Goal: Check status: Check status

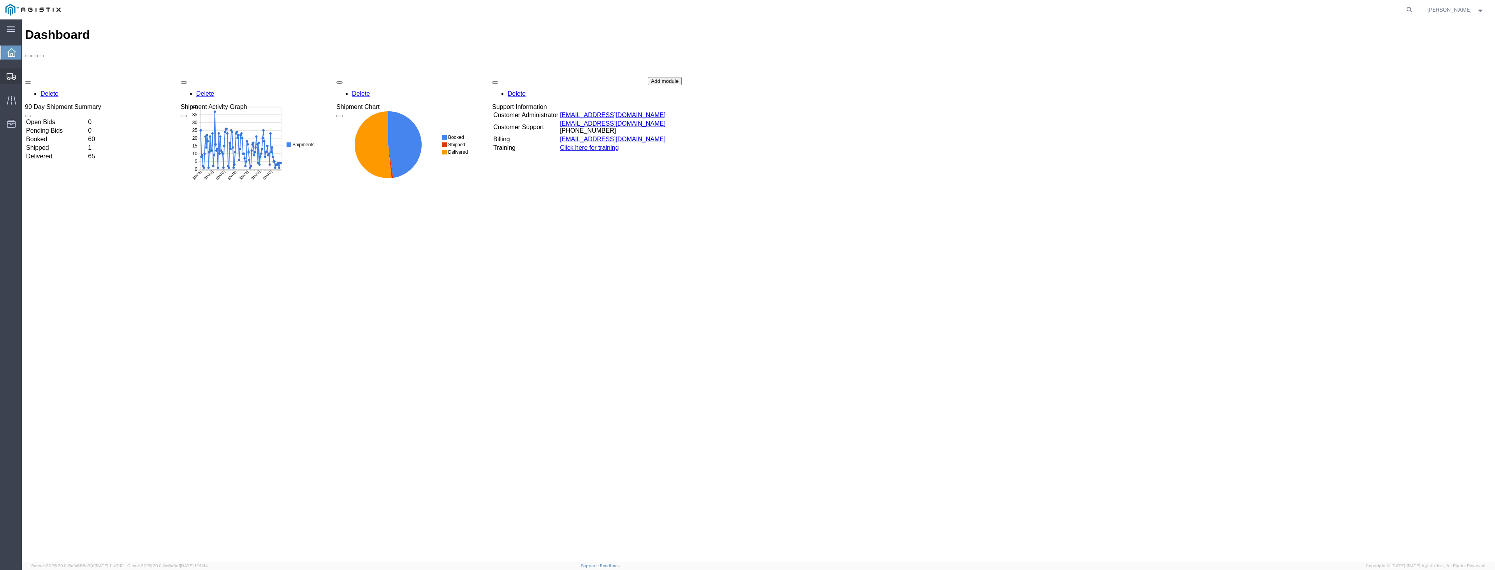
click at [27, 72] on span "Shipments" at bounding box center [23, 77] width 5 height 16
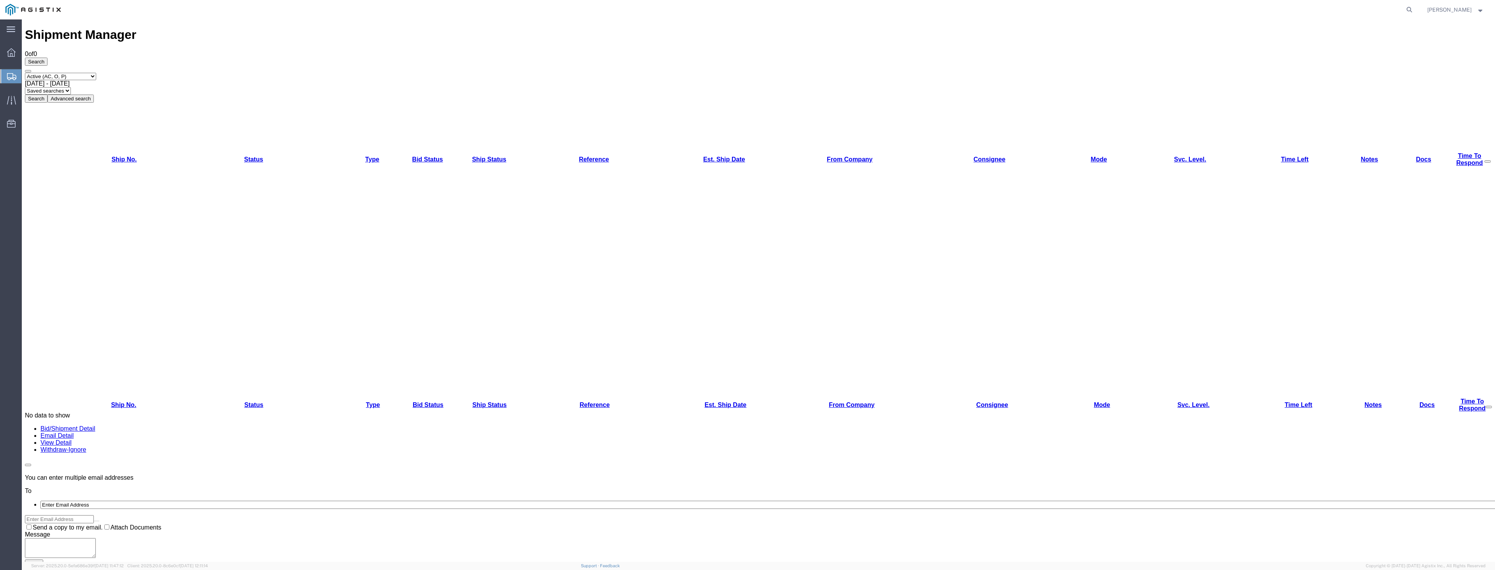
click at [76, 73] on select "Select status Active (AC, O, P) All Approved Awaiting Confirmation (AC) Booked …" at bounding box center [60, 76] width 71 height 7
click at [61, 73] on select "Select status Active (AC, O, P) All Approved Awaiting Confirmation (AC) Booked …" at bounding box center [60, 76] width 71 height 7
click at [6, 93] on div at bounding box center [11, 100] width 22 height 16
click at [12, 101] on icon at bounding box center [11, 100] width 9 height 9
click at [27, 103] on div at bounding box center [758, 290] width 1473 height 543
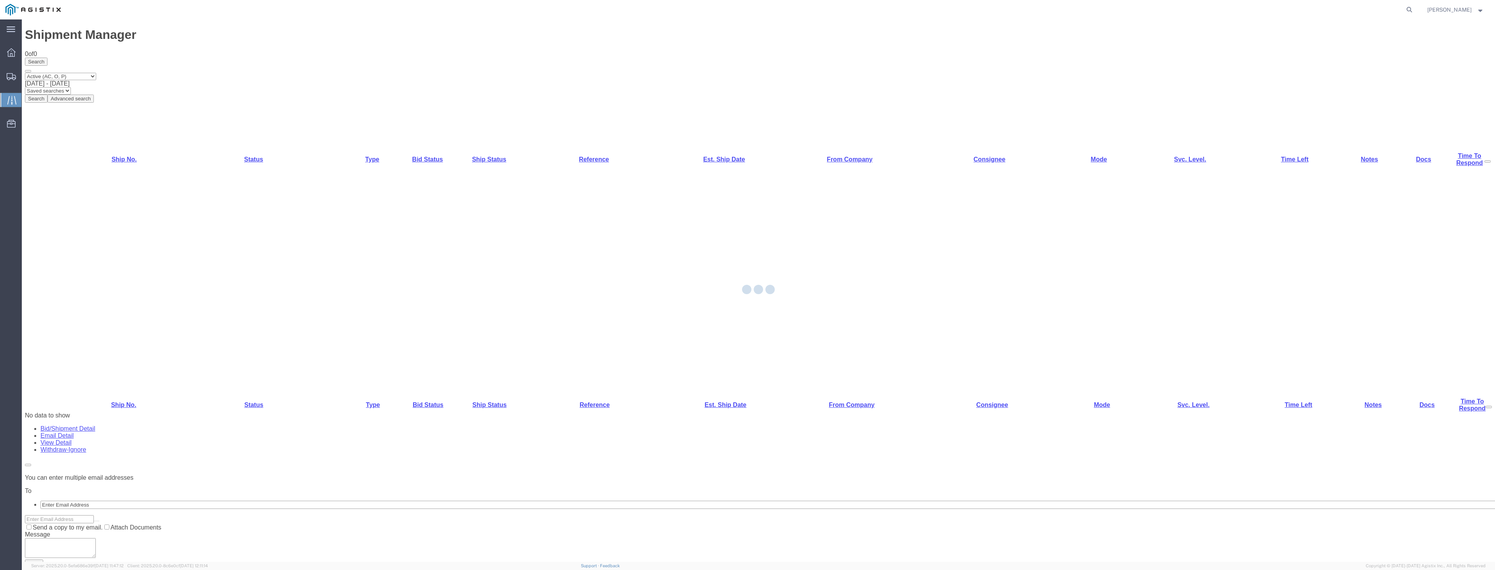
click at [13, 100] on icon at bounding box center [11, 100] width 9 height 9
click at [21, 100] on div at bounding box center [11, 100] width 22 height 14
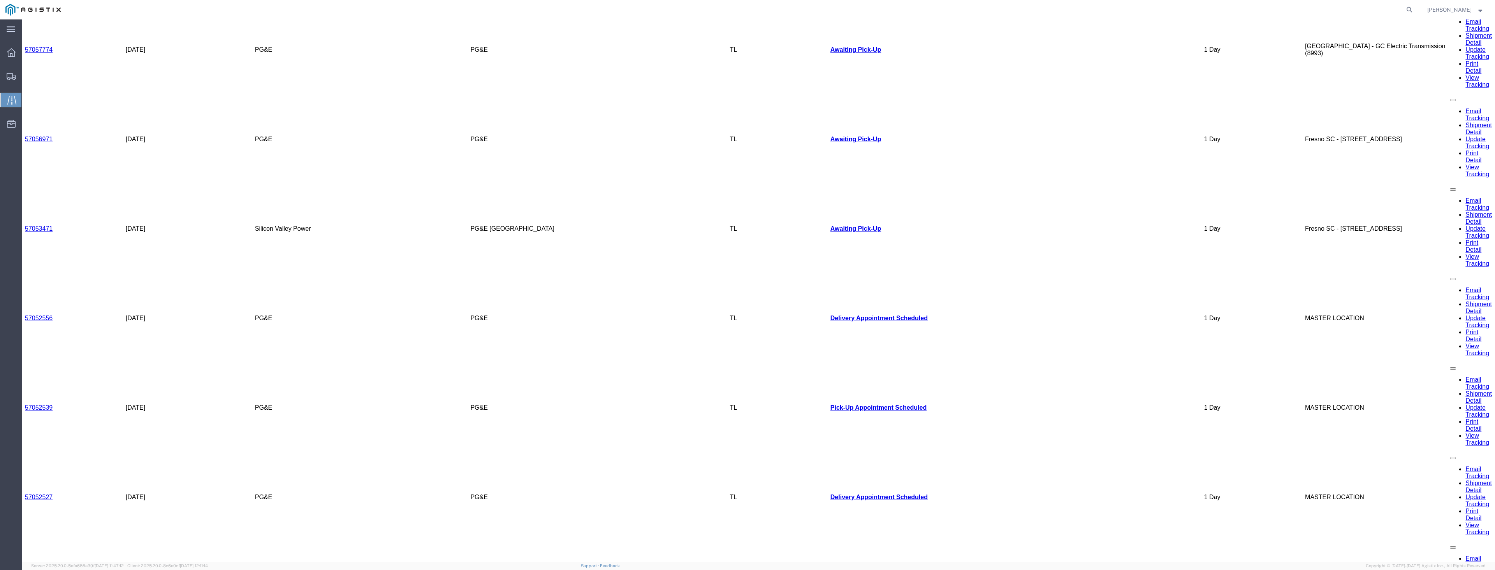
scroll to position [482, 0]
click at [27, 75] on span "Shipments" at bounding box center [23, 77] width 5 height 16
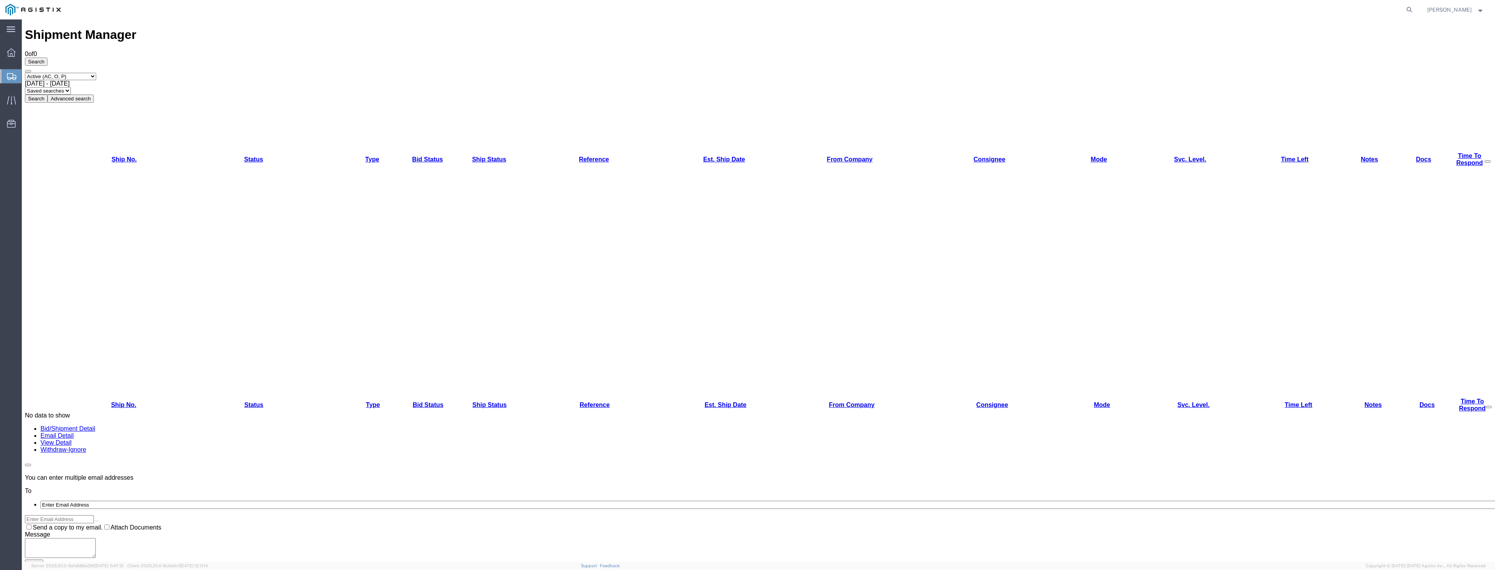
click at [91, 96] on icon at bounding box center [91, 99] width 0 height 6
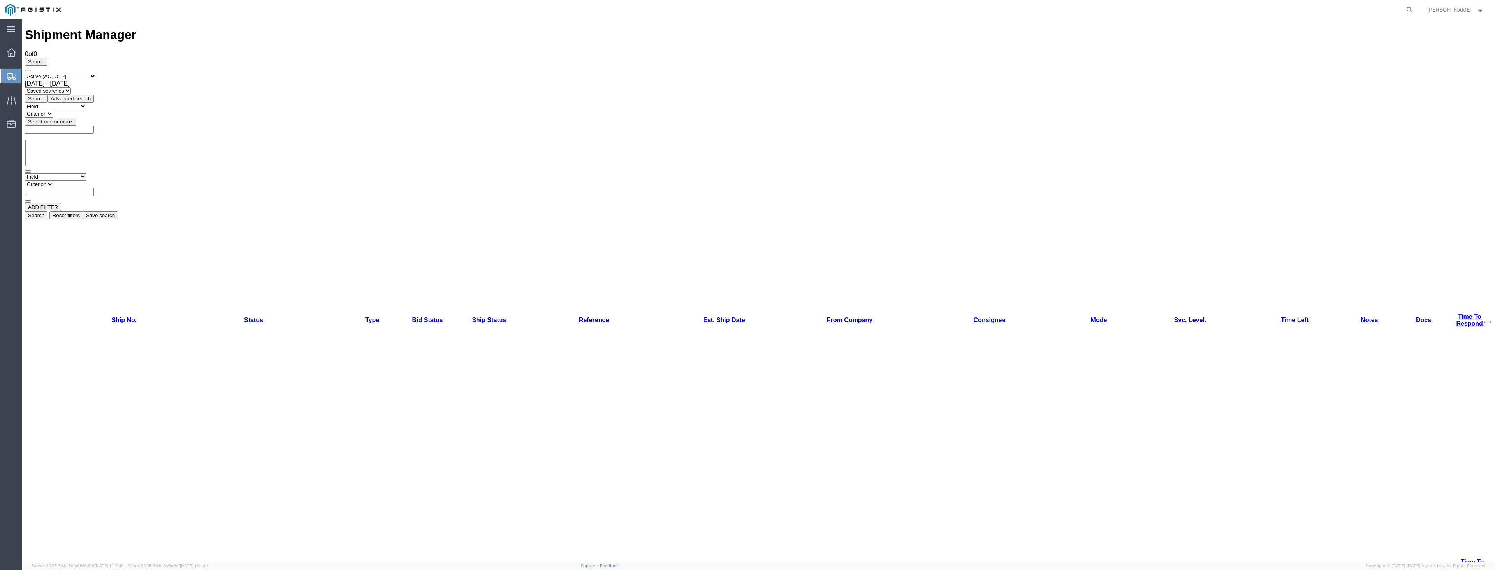
click at [94, 95] on button "Advanced search" at bounding box center [70, 99] width 46 height 8
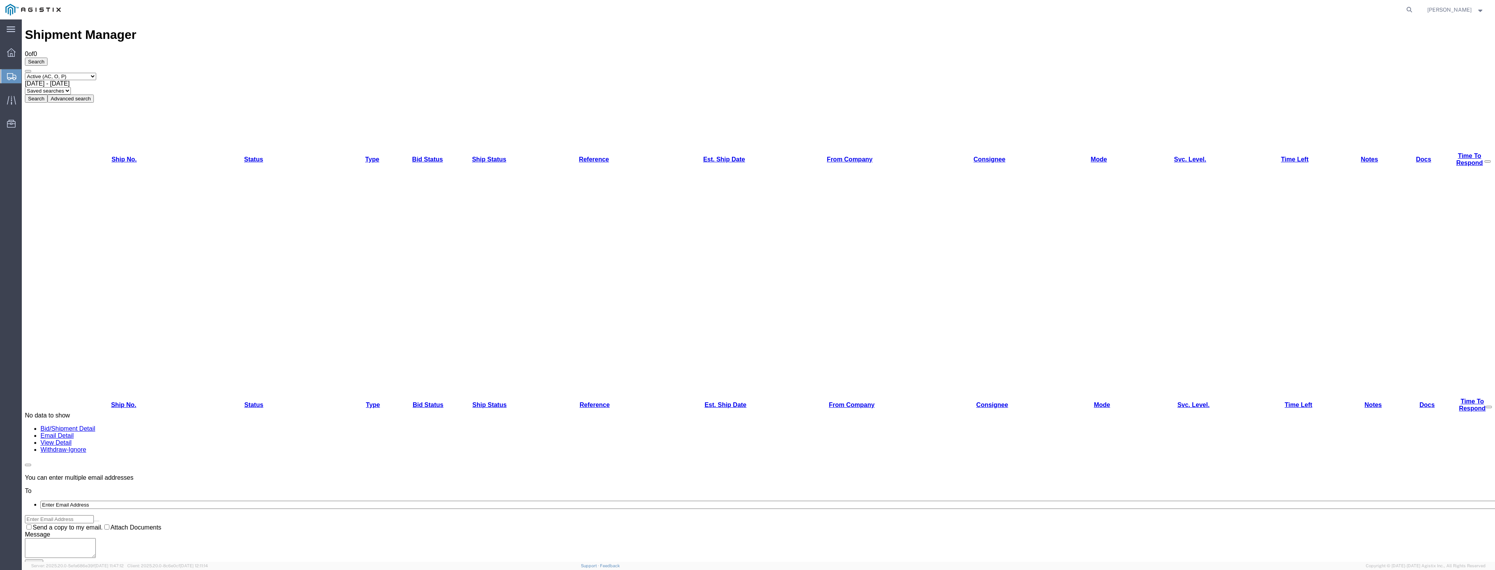
click at [94, 95] on button "Advanced search" at bounding box center [70, 99] width 46 height 8
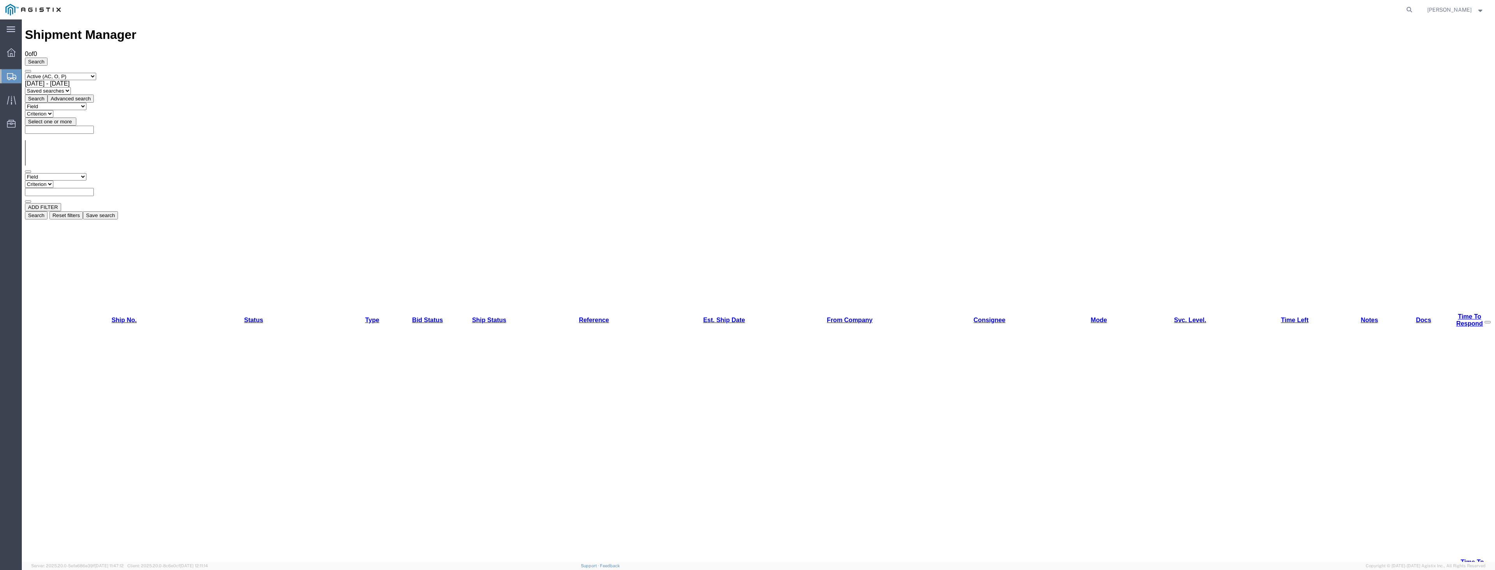
click at [94, 188] on input "text" at bounding box center [59, 192] width 69 height 8
click at [53, 181] on select "Criterion" at bounding box center [39, 184] width 28 height 7
click at [72, 173] on select "Field Account Batch Id Bid No Broker Name Carrier Name Carrier Ref Number Consi…" at bounding box center [56, 176] width 62 height 7
click at [53, 181] on select "Criterion" at bounding box center [39, 184] width 28 height 7
click at [94, 188] on input "text" at bounding box center [59, 192] width 69 height 8
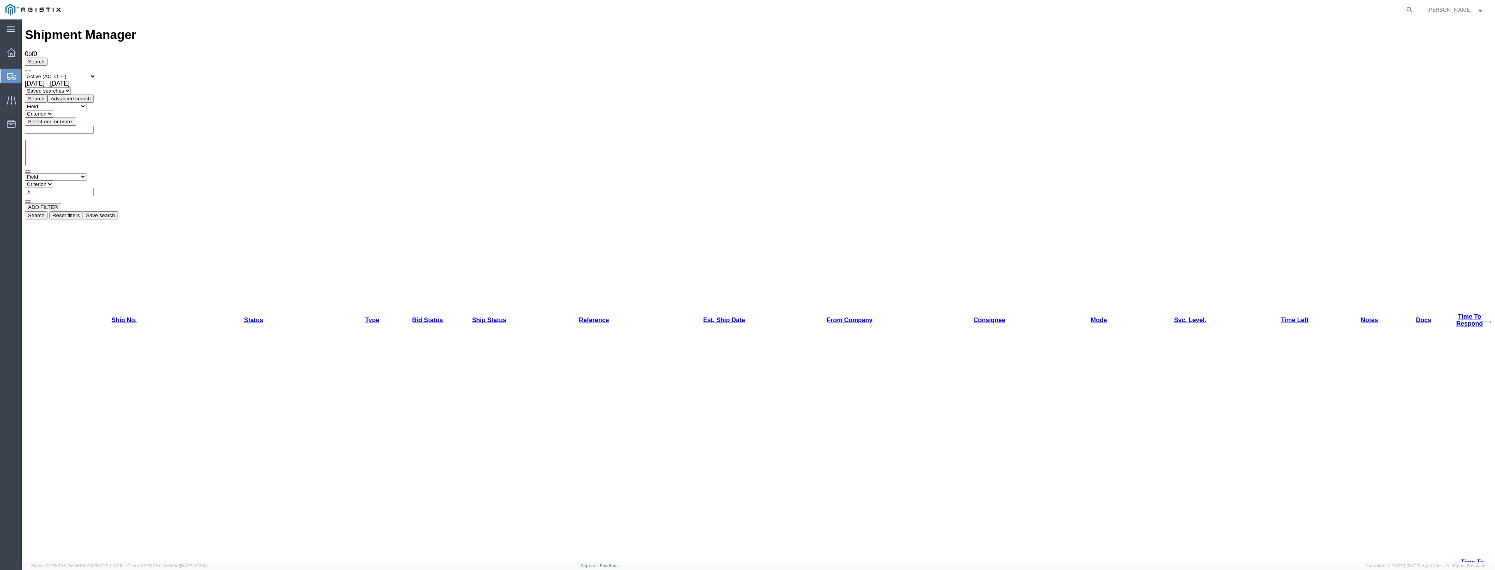
type input "[PERSON_NAME]"
drag, startPoint x: 213, startPoint y: 82, endPoint x: 151, endPoint y: 83, distance: 61.9
click at [156, 173] on div "Field Account Batch Id Bid No Broker Name Carrier Name Carrier Ref Number Consi…" at bounding box center [758, 188] width 1467 height 30
click at [94, 73] on select "Select status Active (AC, O, P) All Approved Awaiting Confirmation (AC) Booked …" at bounding box center [60, 76] width 71 height 7
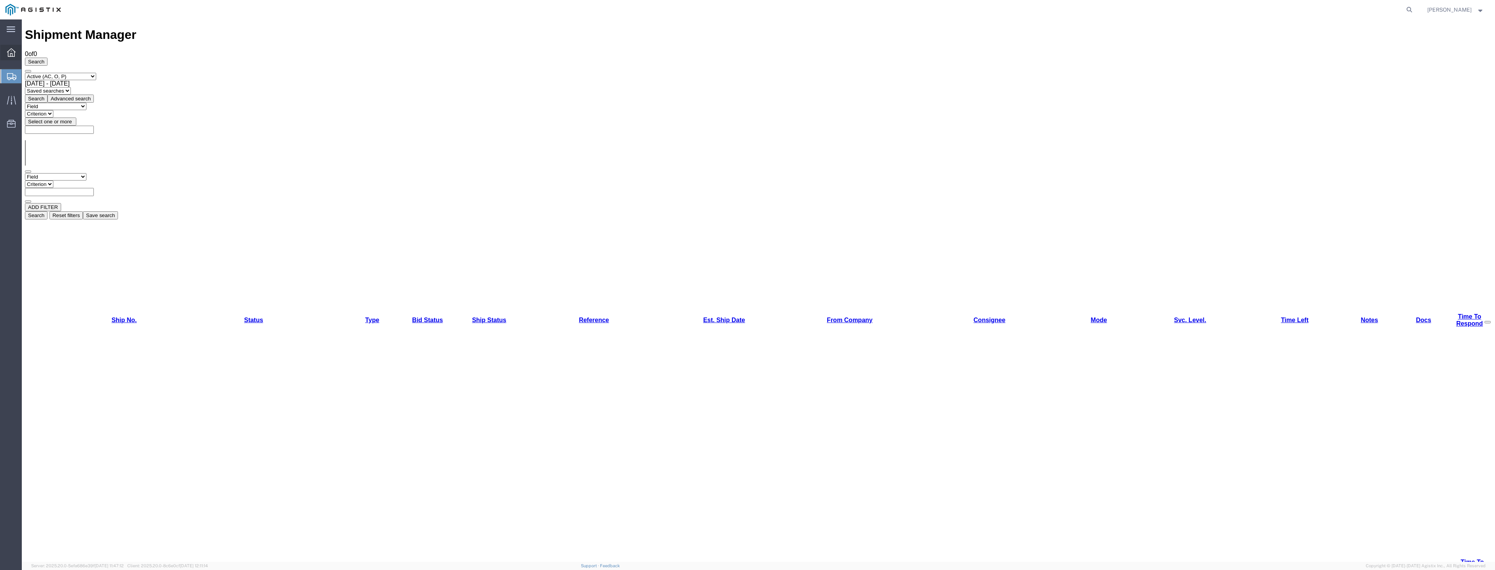
click at [14, 54] on icon at bounding box center [11, 52] width 9 height 9
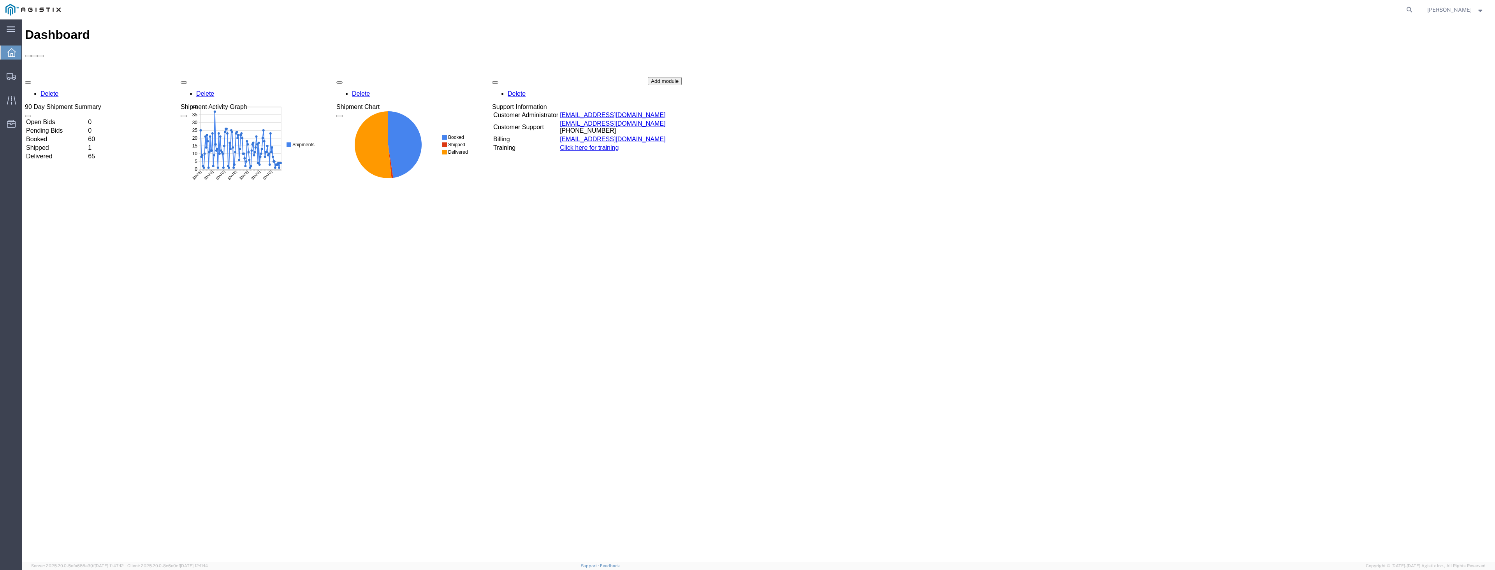
click at [393, 200] on div "Dashboard Delete 90 Day Shipment Summary Open Bids 0 Pending Bids 0 Booked 60 S…" at bounding box center [758, 299] width 1467 height 543
click at [395, 142] on icon at bounding box center [404, 144] width 33 height 67
click at [343, 81] on button "button" at bounding box center [339, 82] width 6 height 2
click at [339, 83] on span "button" at bounding box center [339, 83] width 0 height 0
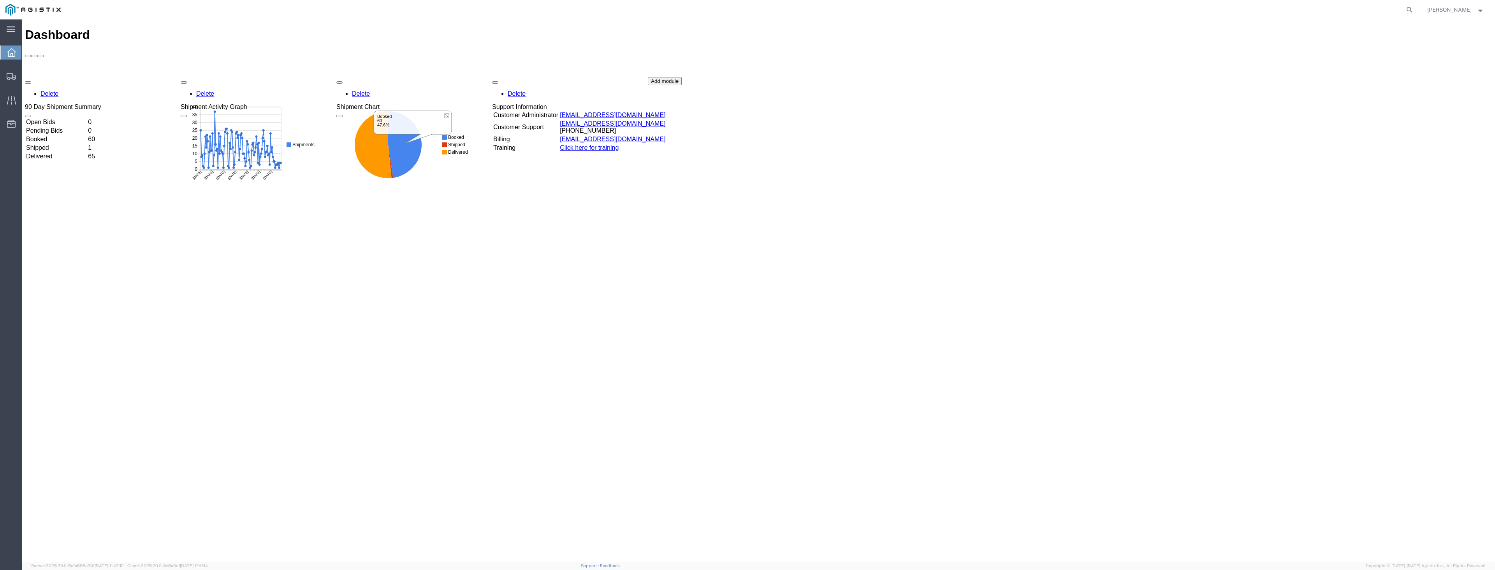
click at [610, 252] on div "Dashboard Delete 90 Day Shipment Summary Open Bids 0 Pending Bids 0 Booked 60 S…" at bounding box center [758, 299] width 1467 height 543
click at [682, 85] on button "Add module" at bounding box center [665, 81] width 34 height 8
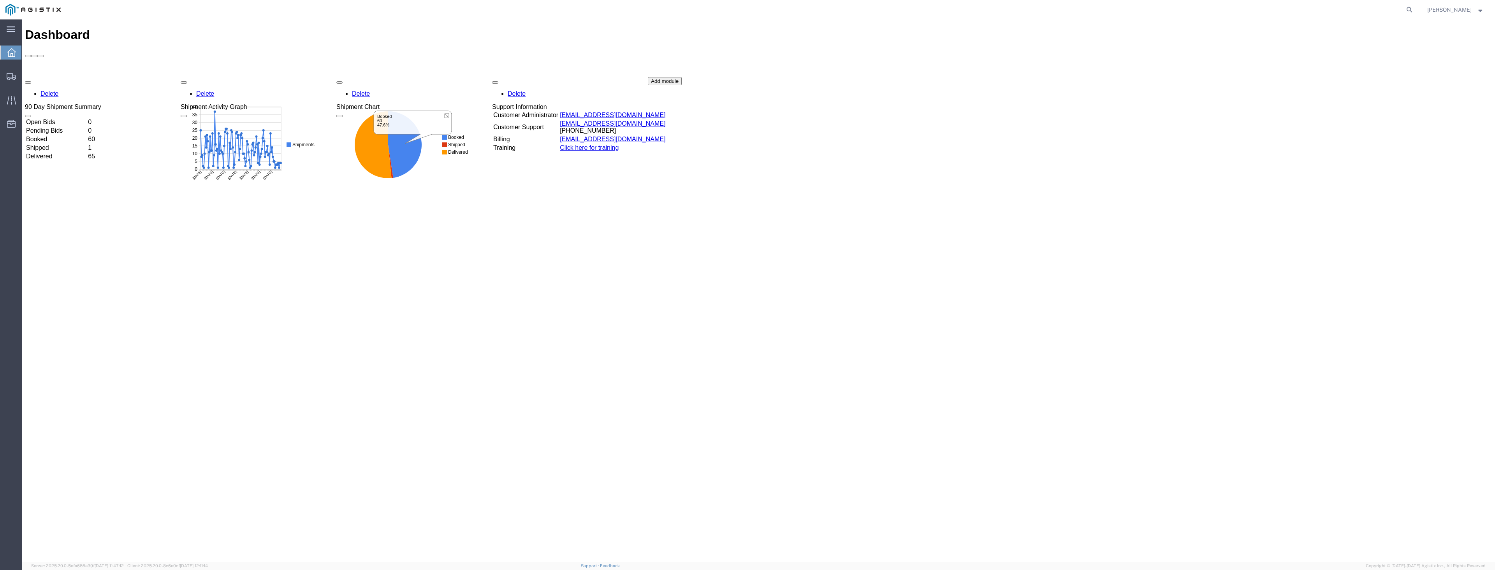
click at [294, 215] on div "Dashboard Delete 90 Day Shipment Summary Open Bids 0 Pending Bids 0 Booked 60 S…" at bounding box center [758, 299] width 1467 height 543
click at [446, 114] on icon at bounding box center [447, 115] width 4 height 4
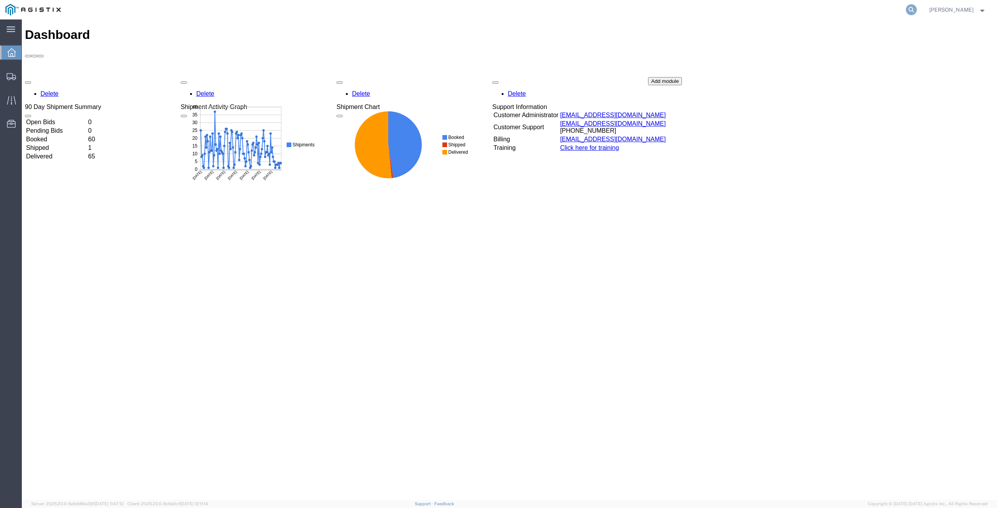
click at [906, 9] on icon at bounding box center [911, 9] width 11 height 11
paste input "56519505"
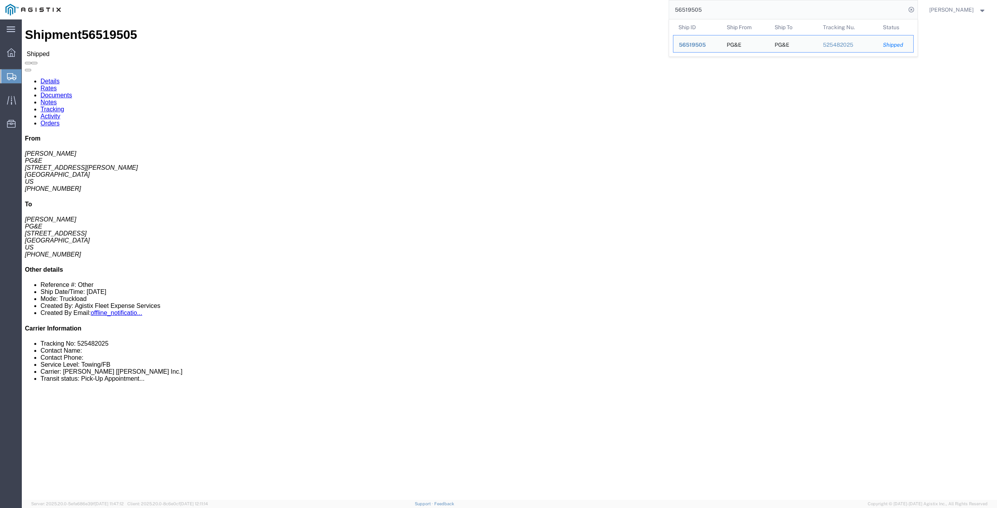
click at [707, 14] on input "56519505" at bounding box center [787, 9] width 237 height 19
drag, startPoint x: 703, startPoint y: 10, endPoint x: 655, endPoint y: 6, distance: 48.0
click at [655, 6] on div "56519505 Ship ID Ship From Ship To Tracking Nu. Status Ship ID 56519505 Ship Fr…" at bounding box center [491, 9] width 851 height 19
paste input "6"
drag, startPoint x: 709, startPoint y: 9, endPoint x: 642, endPoint y: 9, distance: 66.2
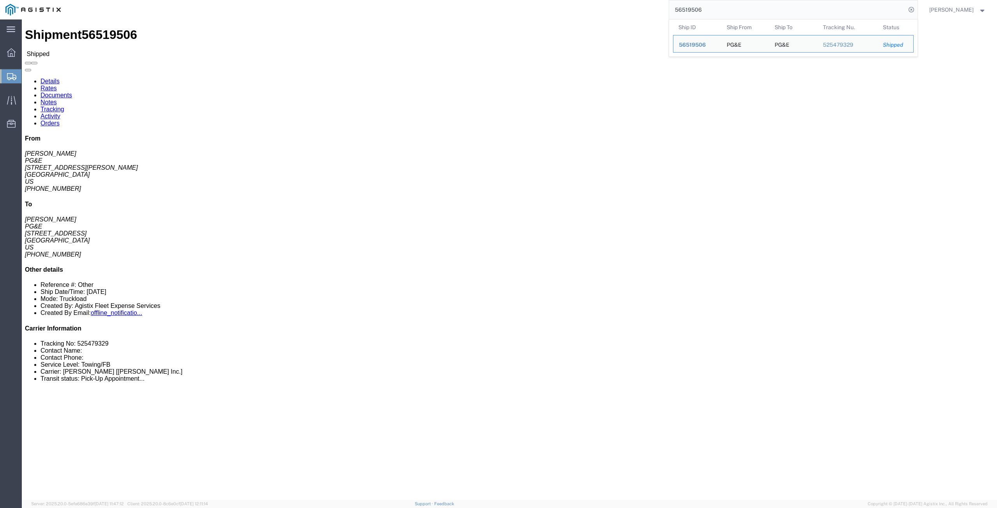
click at [644, 8] on div "56519506 Ship ID Ship From Ship To Tracking Nu. Status Ship ID 56519506 Ship Fr…" at bounding box center [491, 9] width 851 height 19
paste input "669190"
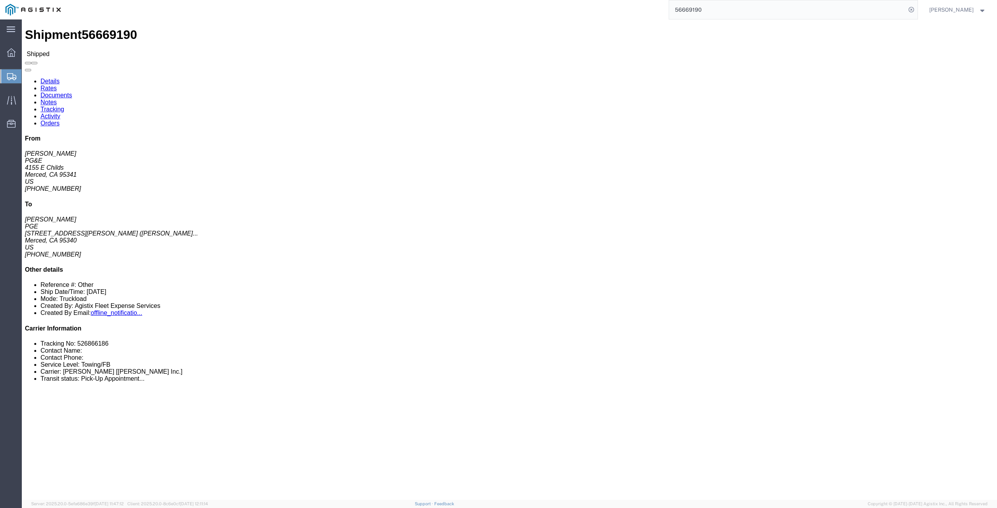
click link "Rates"
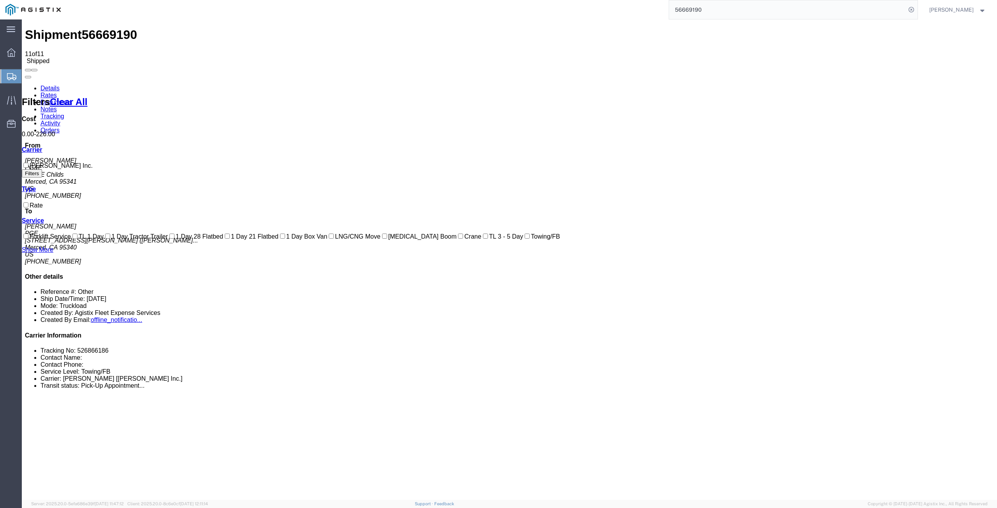
click at [72, 99] on link "Documents" at bounding box center [56, 102] width 32 height 7
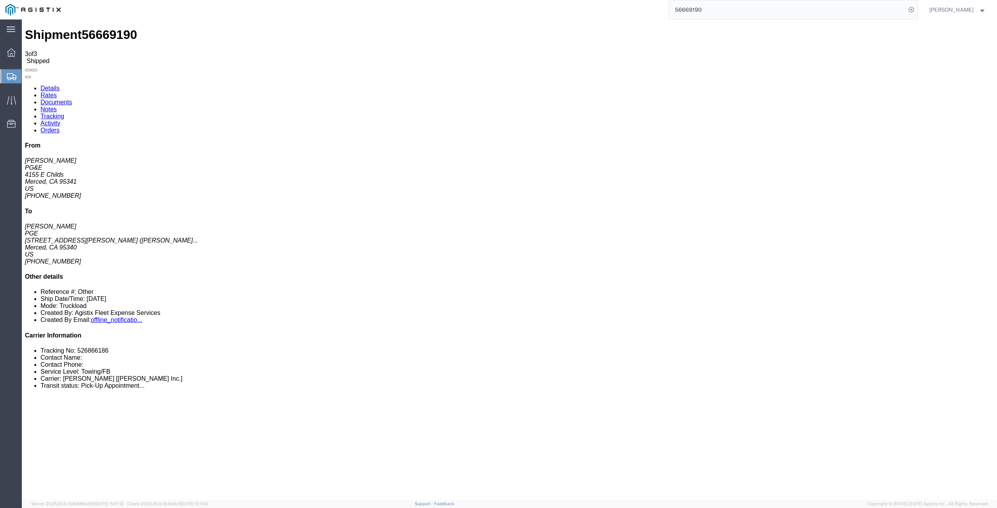
click at [40, 85] on link "Details" at bounding box center [49, 88] width 19 height 7
drag, startPoint x: 705, startPoint y: 10, endPoint x: 606, endPoint y: 8, distance: 98.9
click at [606, 8] on div "56669190 Ship ID Ship From Ship To Tracking Nu. Status Ship ID 56669190 Ship Fr…" at bounding box center [491, 9] width 851 height 19
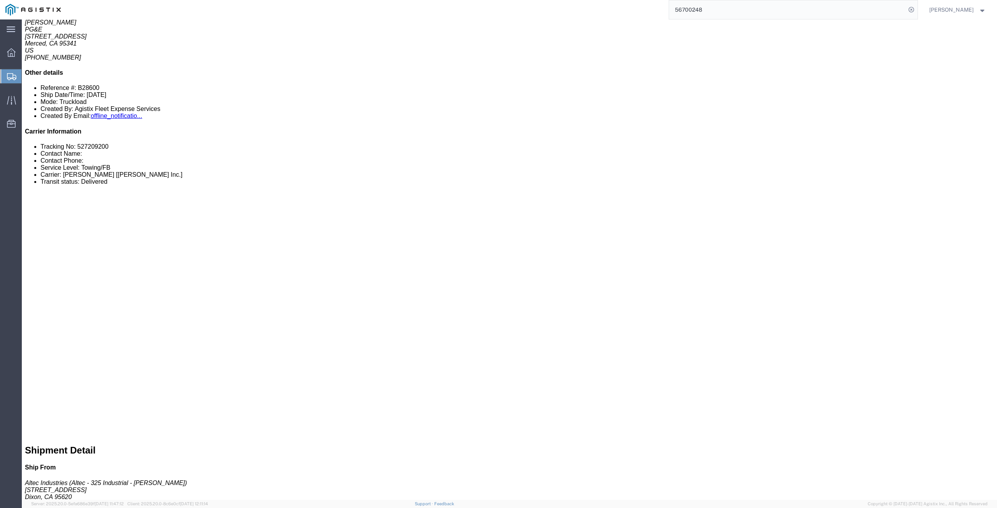
scroll to position [311, 0]
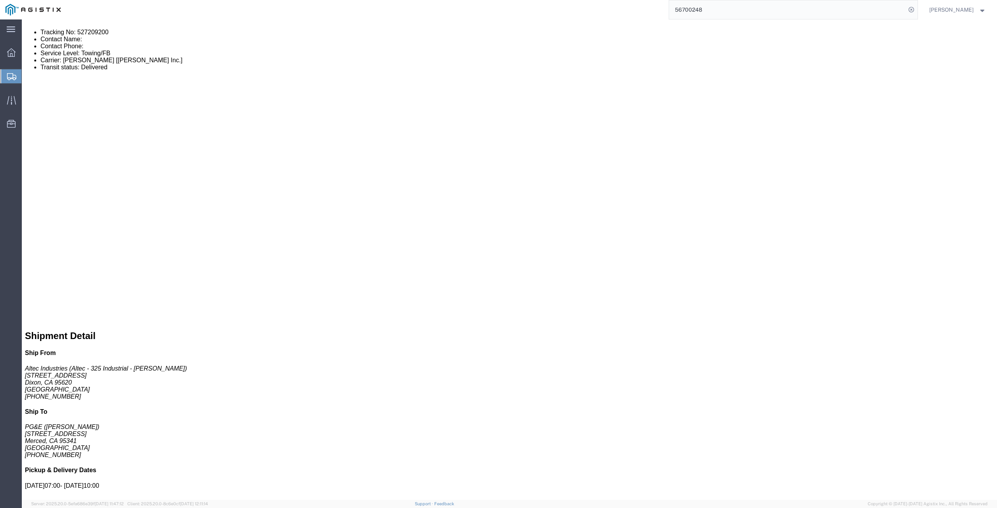
click div "Energy Sources"
click div "Hazard mitigation"
click div "Driver Signature Date"
click div "Description of work performed"
click div "[PERSON_NAME] Submitted By"
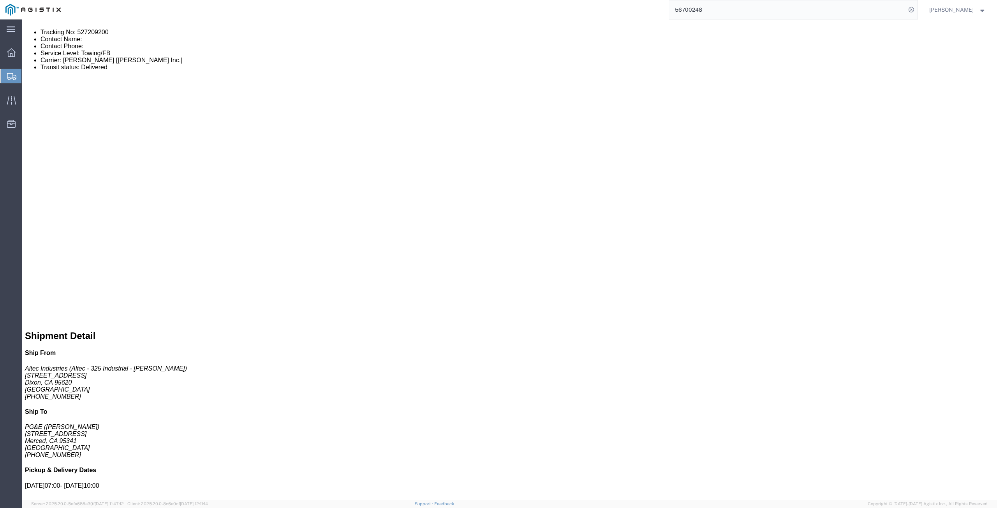
click div "Potential hazards"
click link "Documents"
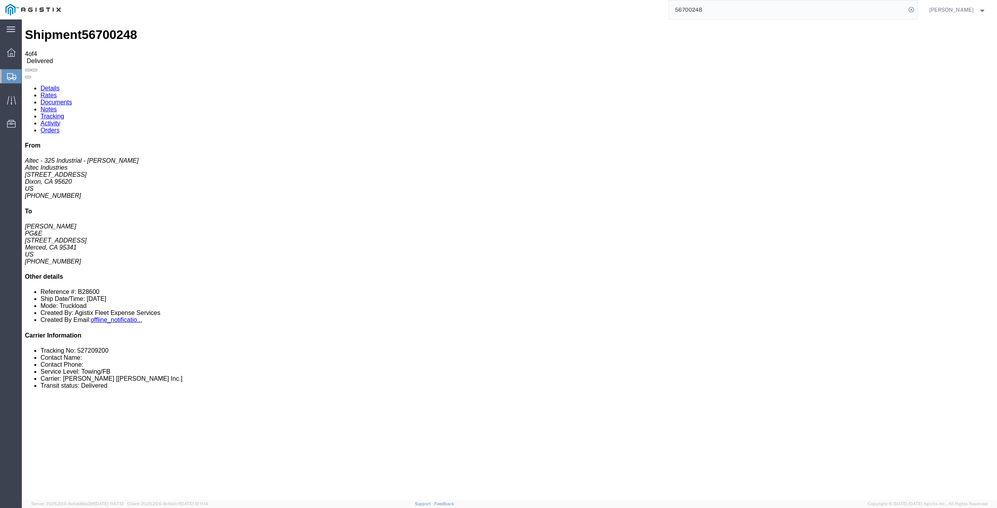
drag, startPoint x: 735, startPoint y: 9, endPoint x: 540, endPoint y: 0, distance: 194.9
click at [540, 0] on html "main_menu Created with Sketch. Collapse Menu Dashboard Shipments Create Shipmen…" at bounding box center [498, 254] width 997 height 508
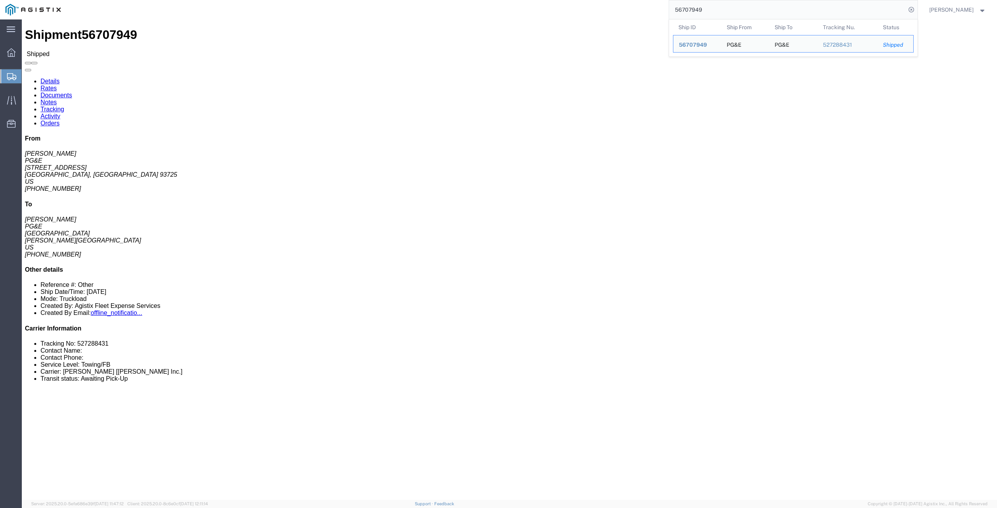
drag, startPoint x: 707, startPoint y: 5, endPoint x: 644, endPoint y: 8, distance: 63.1
click at [654, 9] on div "56707949 Ship ID Ship From Ship To Tracking Nu. Status Ship ID 56707949 Ship Fr…" at bounding box center [491, 9] width 851 height 19
paste input "63"
click at [710, 9] on input "56707963" at bounding box center [787, 9] width 237 height 19
drag, startPoint x: 710, startPoint y: 9, endPoint x: 624, endPoint y: 13, distance: 86.1
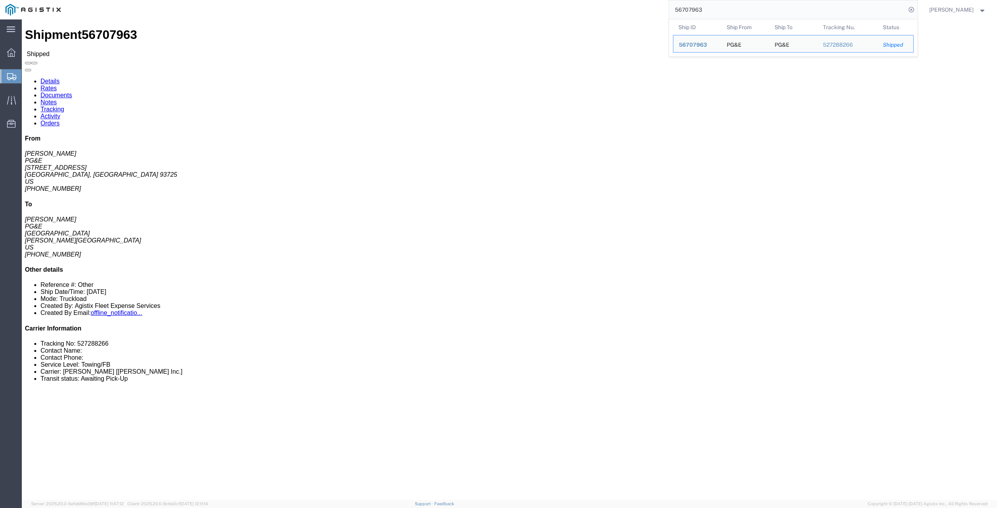
click at [625, 13] on div "56707963 Ship ID Ship From Ship To Tracking Nu. Status Ship ID 56707963 Ship Fr…" at bounding box center [491, 9] width 851 height 19
paste input "824271"
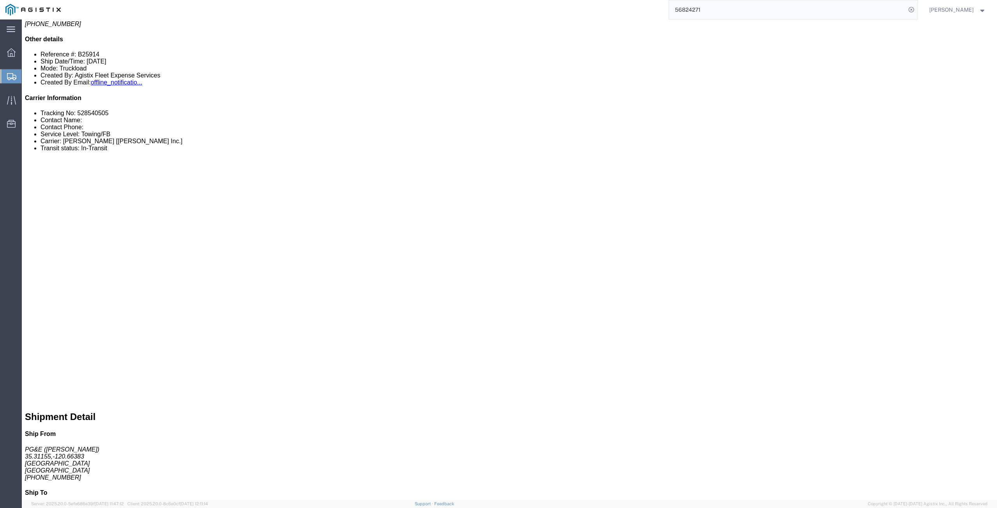
scroll to position [234, 0]
click div "[PERSON_NAME] Submitted By"
click div "Energy Sources"
click div "Driver Signature Date"
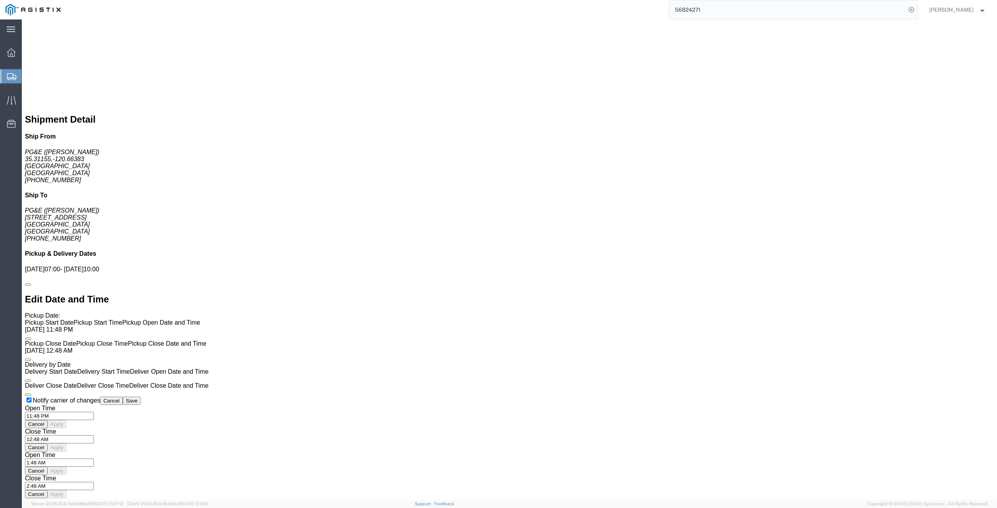
scroll to position [545, 0]
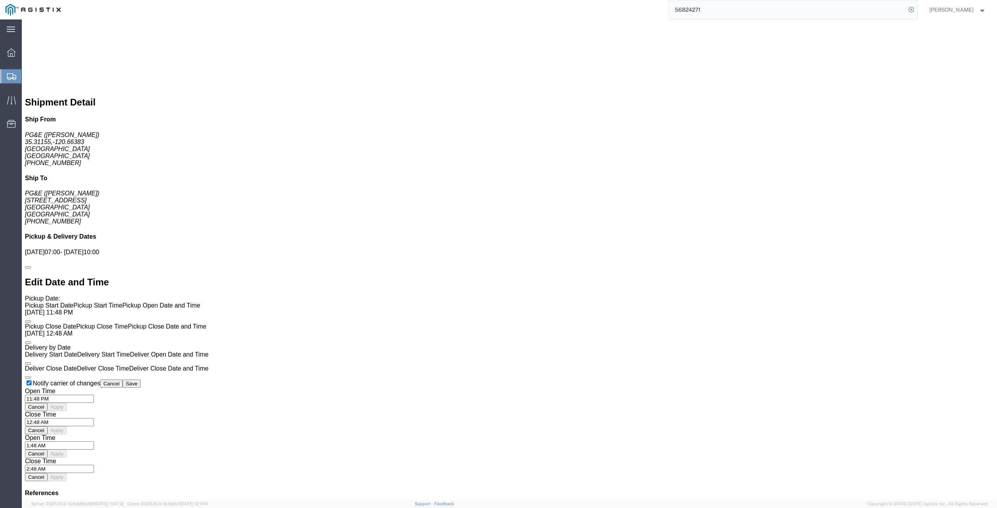
click div "Billing Cost Center: ET Line M&C ([GEOGRAPHIC_DATA]) Cost Center Number: 15218 …"
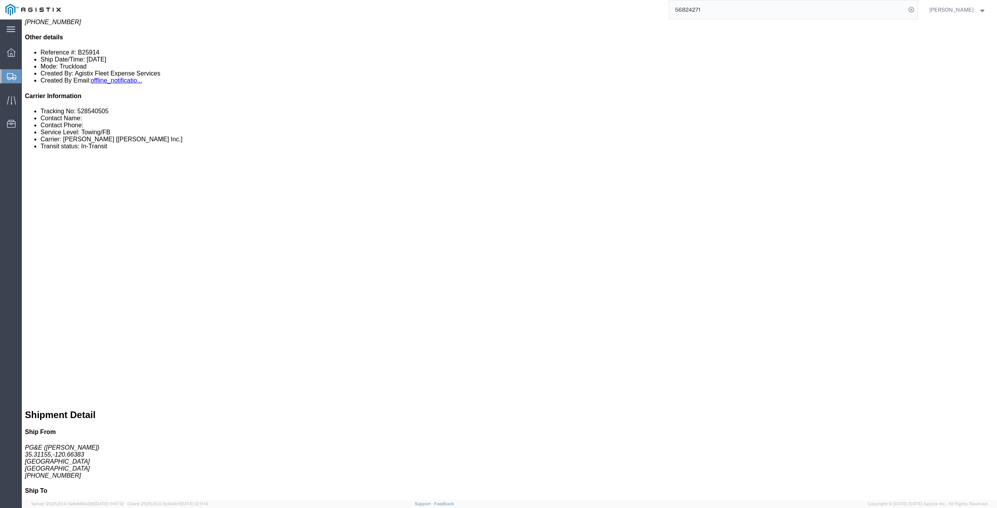
scroll to position [156, 0]
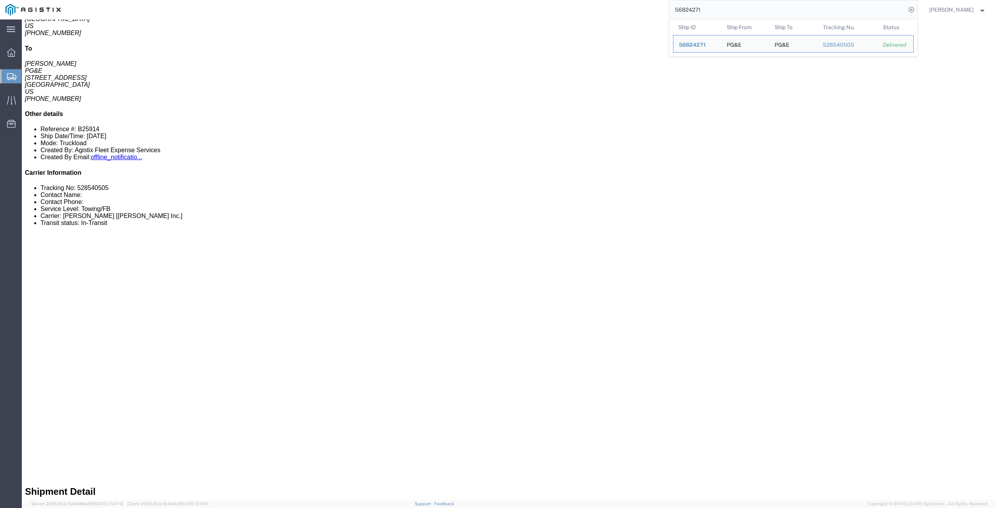
drag, startPoint x: 714, startPoint y: 14, endPoint x: 632, endPoint y: 16, distance: 81.8
click at [632, 16] on div "56824271 Ship ID Ship From Ship To Tracking Nu. Status Ship ID 56824271 Ship Fr…" at bounding box center [491, 9] width 851 height 19
paste input "49227"
click div "Energy Sources"
click div "Driver Signature Date"
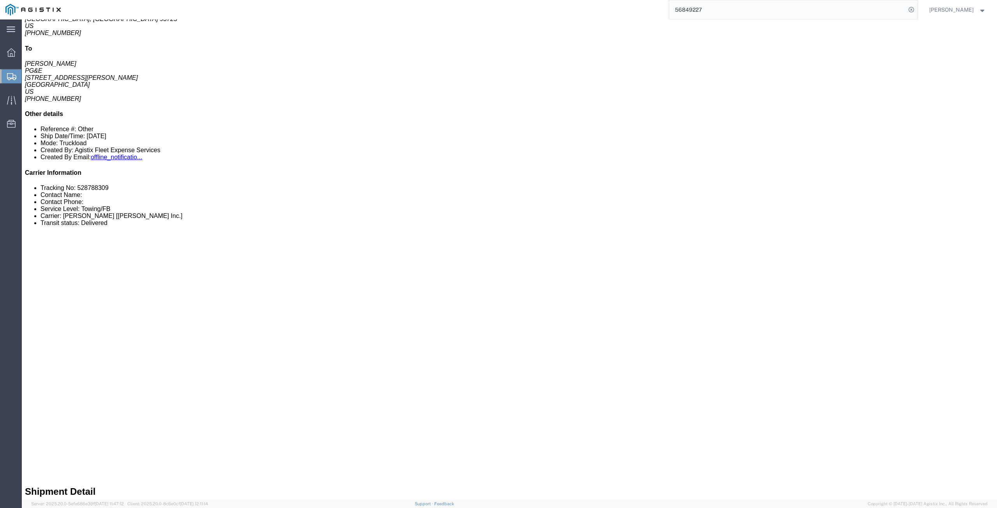
click div "Potential hazards"
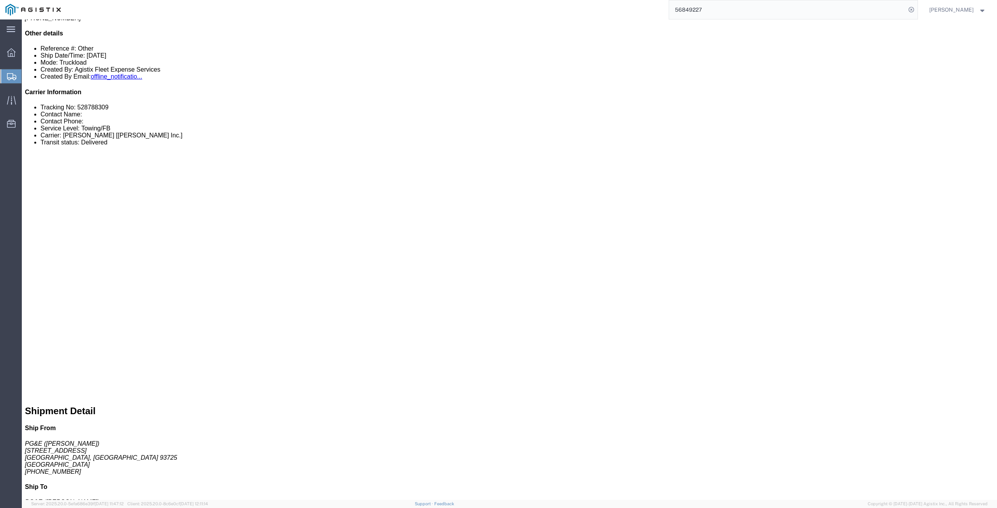
scroll to position [273, 0]
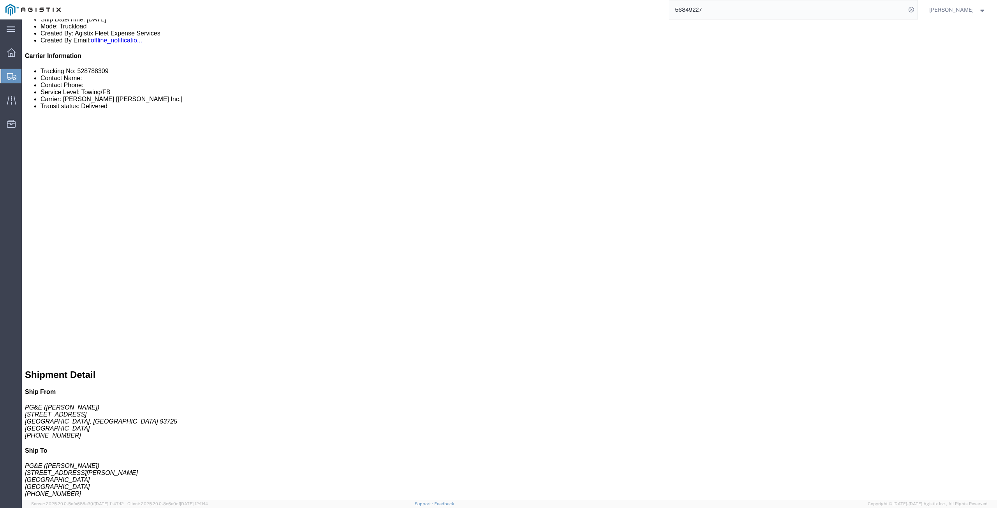
click div "[PERSON_NAME] Submitted By"
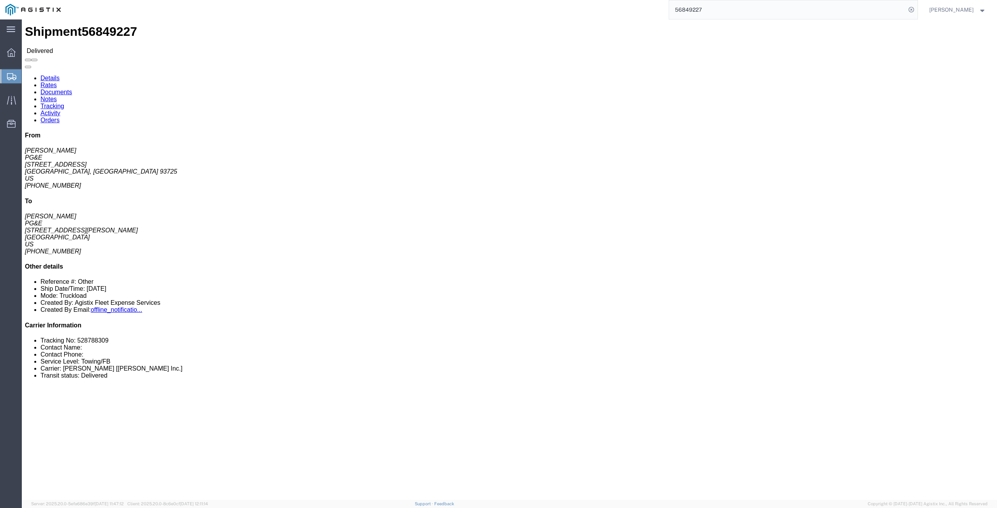
scroll to position [0, 0]
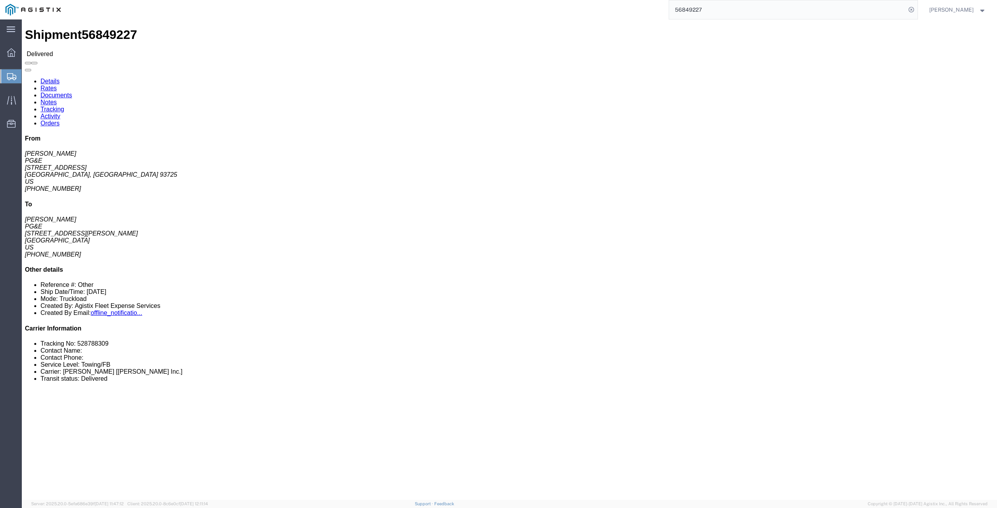
click link "Rates"
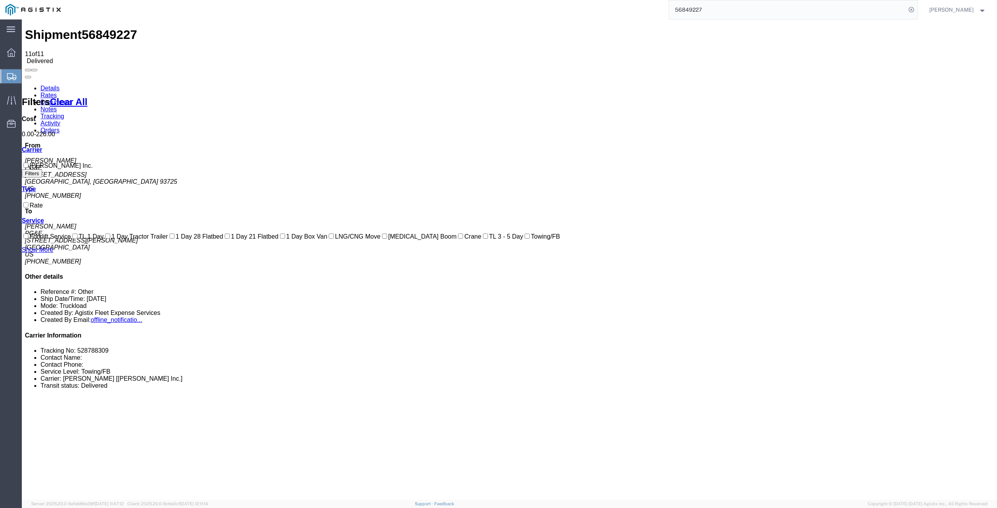
click at [72, 99] on link "Documents" at bounding box center [56, 102] width 32 height 7
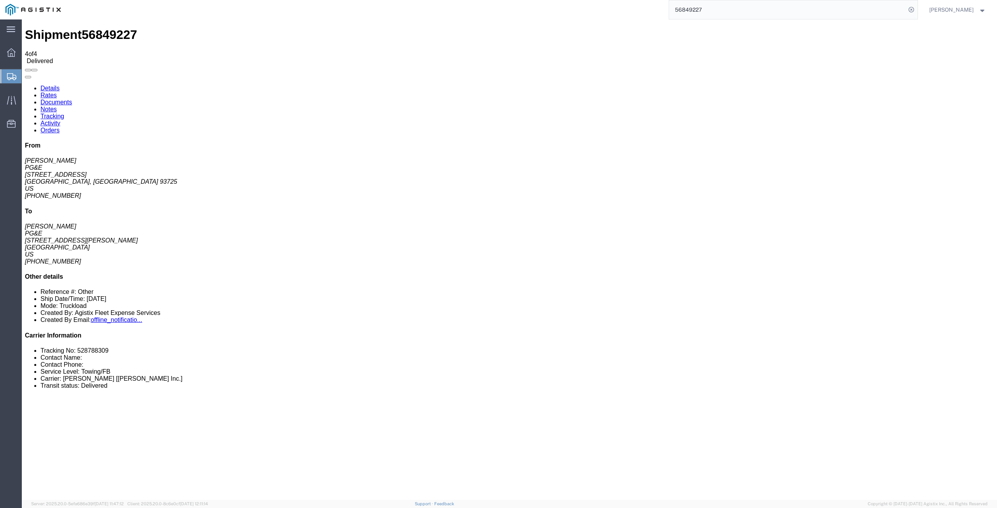
click at [57, 106] on link "Notes" at bounding box center [48, 109] width 16 height 7
click at [60, 120] on link "Activity" at bounding box center [50, 123] width 20 height 7
click at [55, 85] on link "Details" at bounding box center [49, 88] width 19 height 7
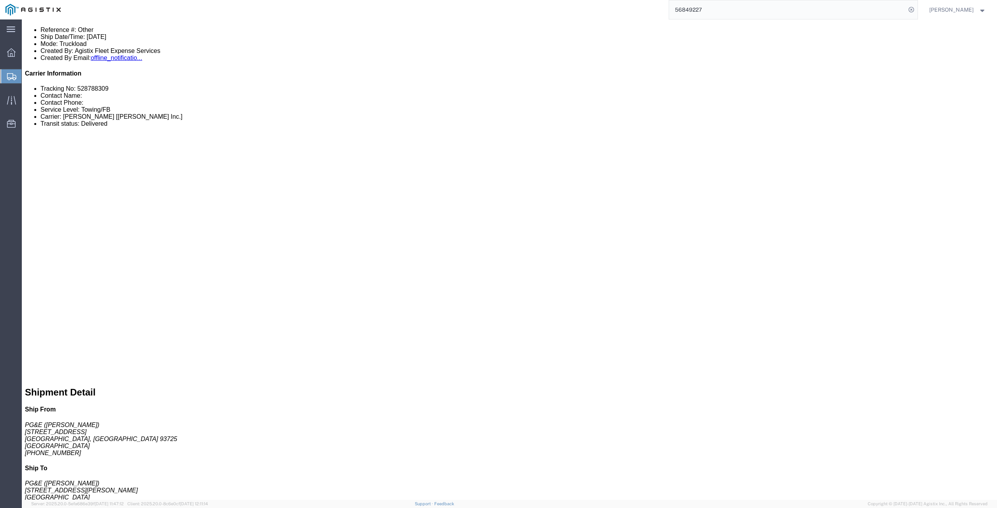
scroll to position [248, 0]
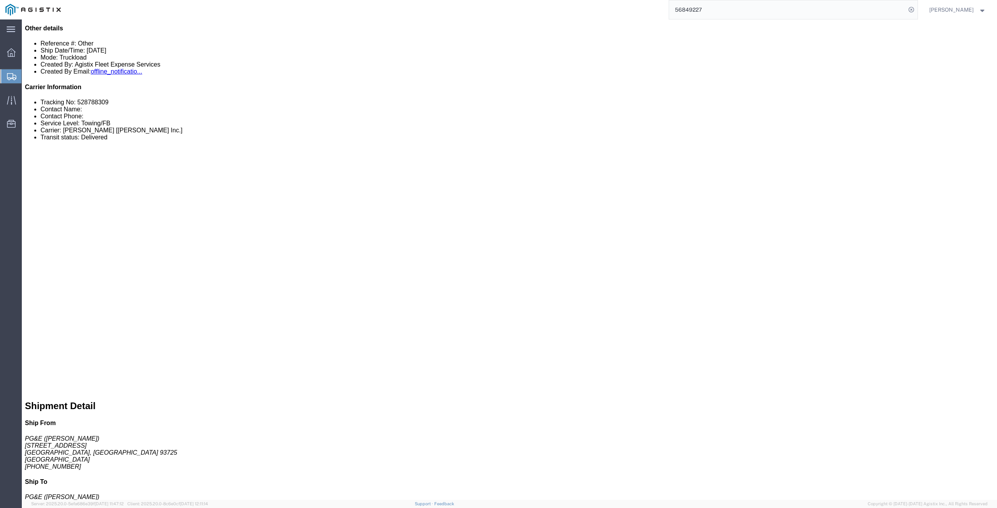
click div "Description of work performed"
click div "Hazard mitigation"
click div "Potential hazards"
click div "Energy Sources"
click div "Driver Signature Date"
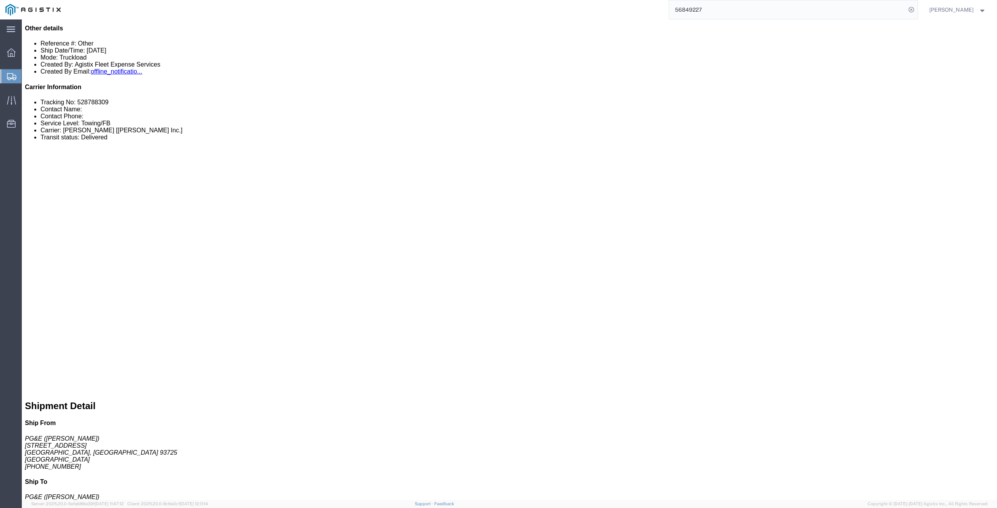
click div "[PERSON_NAME] Submitted By"
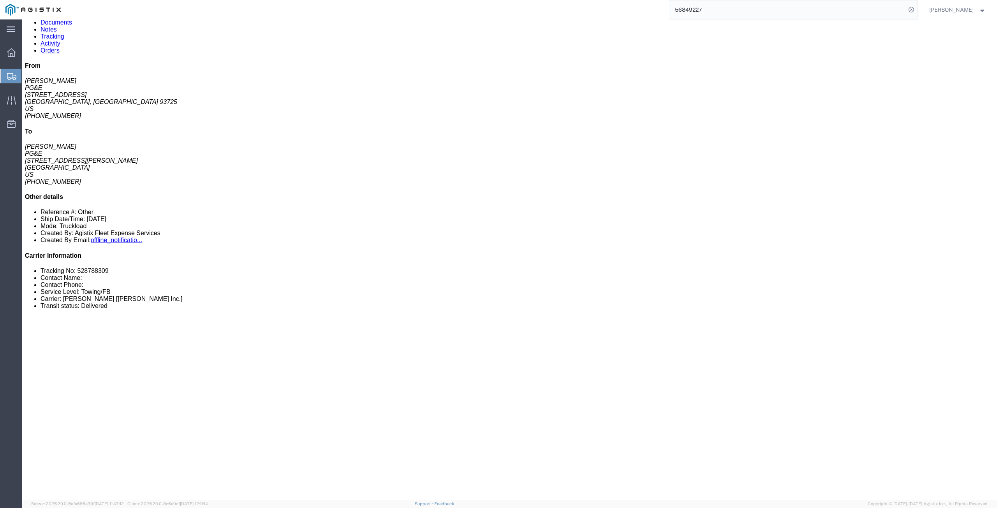
scroll to position [0, 0]
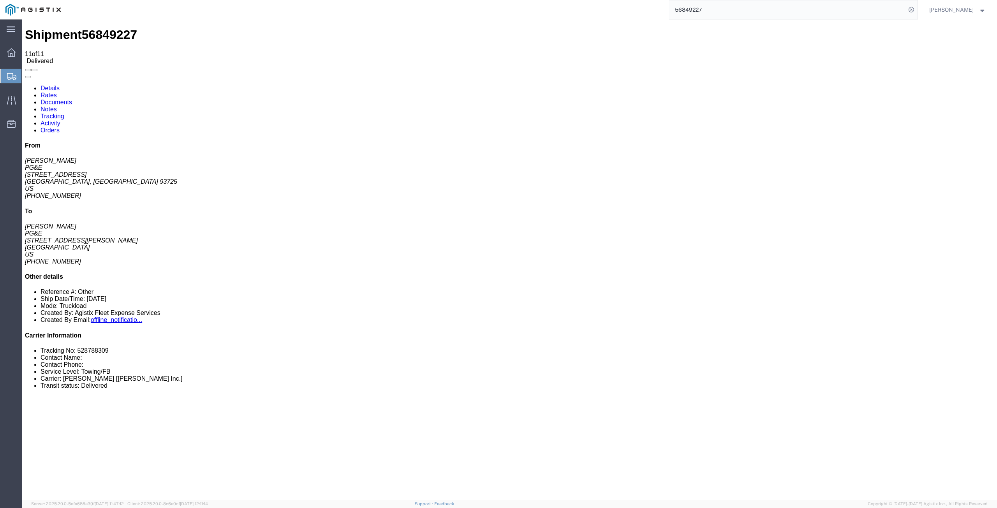
drag, startPoint x: 646, startPoint y: 259, endPoint x: 638, endPoint y: 256, distance: 8.9
click div "1 Naked Cargo (UnPackaged) Total weight: 0.00 LBS ( dim ) Dimensions: L x W x H…"
click link "Documents"
click div
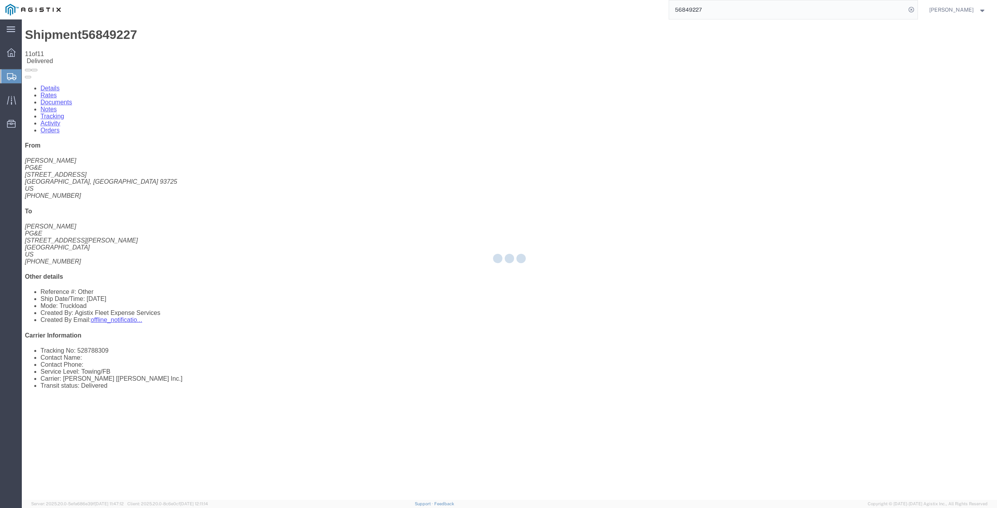
click at [165, 49] on div at bounding box center [509, 259] width 975 height 480
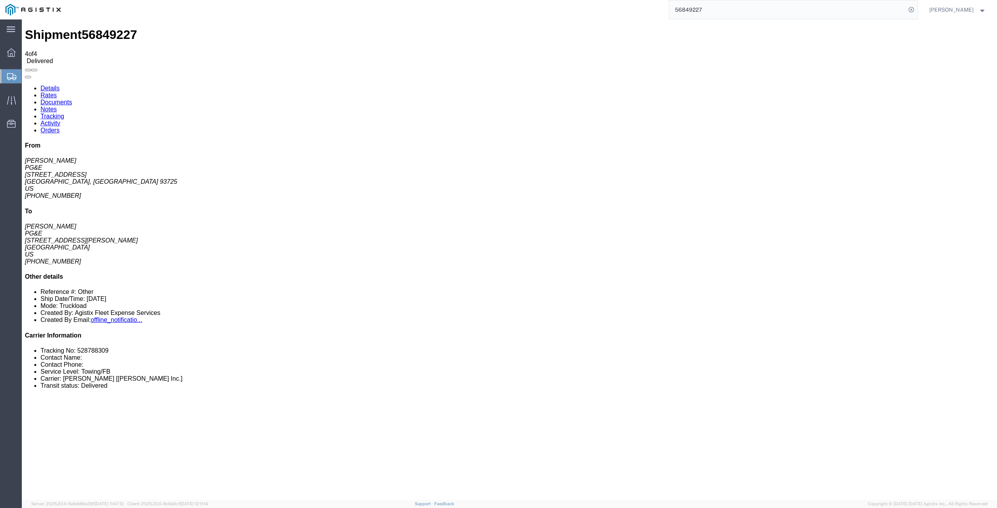
click at [64, 113] on link "Tracking" at bounding box center [52, 116] width 24 height 7
click at [60, 120] on link "Activity" at bounding box center [50, 123] width 20 height 7
click at [60, 127] on link "Orders" at bounding box center [49, 130] width 19 height 7
click at [55, 85] on link "Details" at bounding box center [49, 88] width 19 height 7
drag, startPoint x: 727, startPoint y: 11, endPoint x: 629, endPoint y: 11, distance: 98.1
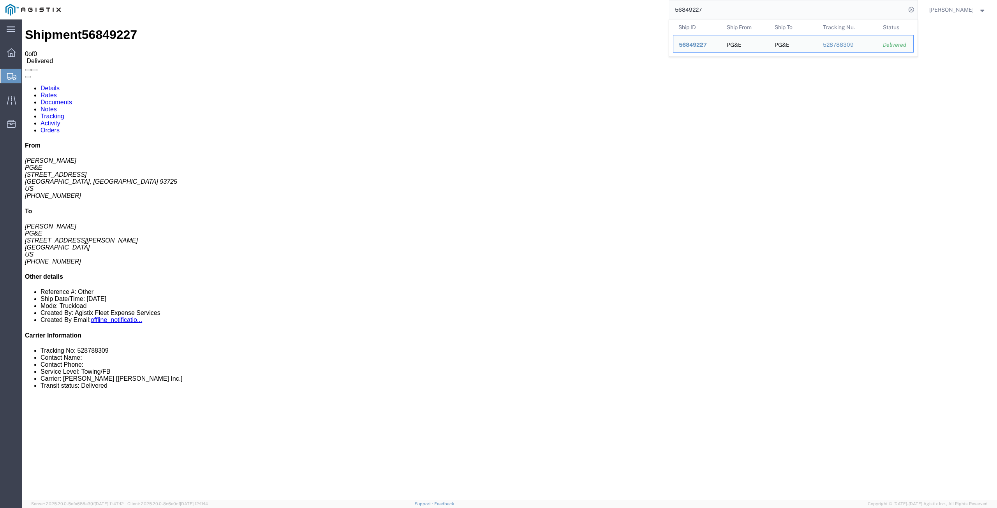
click at [629, 11] on div "56849227 Ship ID Ship From Ship To Tracking Nu. Status Ship ID 56849227 Ship Fr…" at bounding box center [491, 9] width 851 height 19
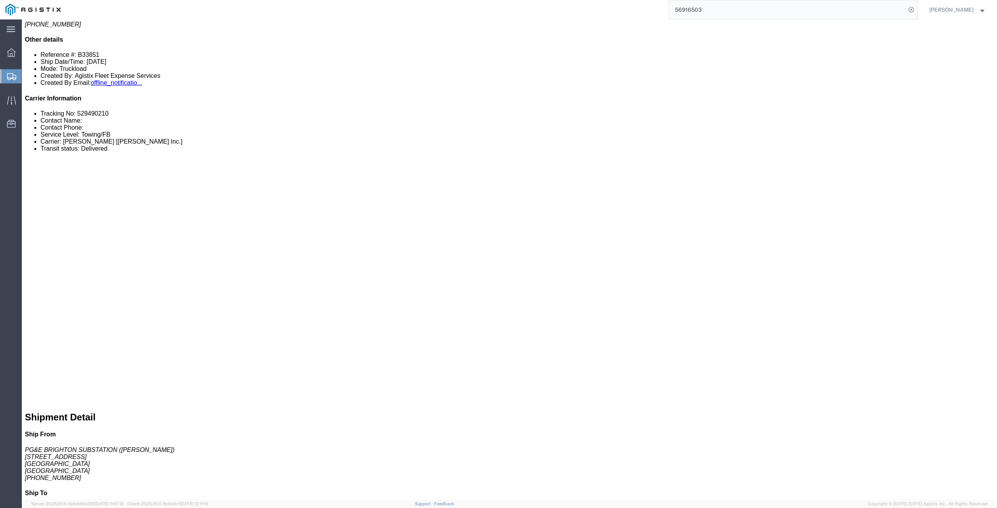
scroll to position [234, 0]
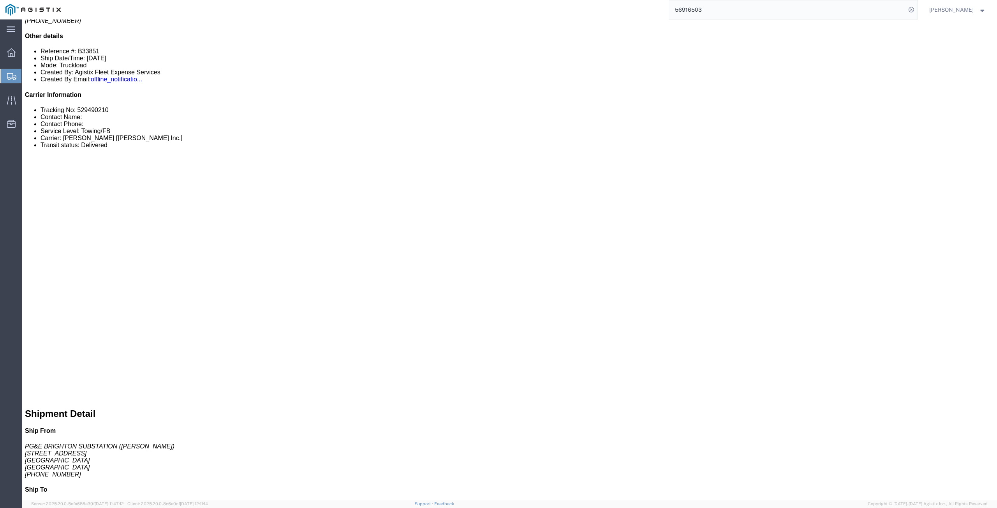
click div "[PERSON_NAME] Submitted By"
click div "Energy Sources"
click div "Hazard mitigation"
click div "Description of work performed"
click div "Potential hazards"
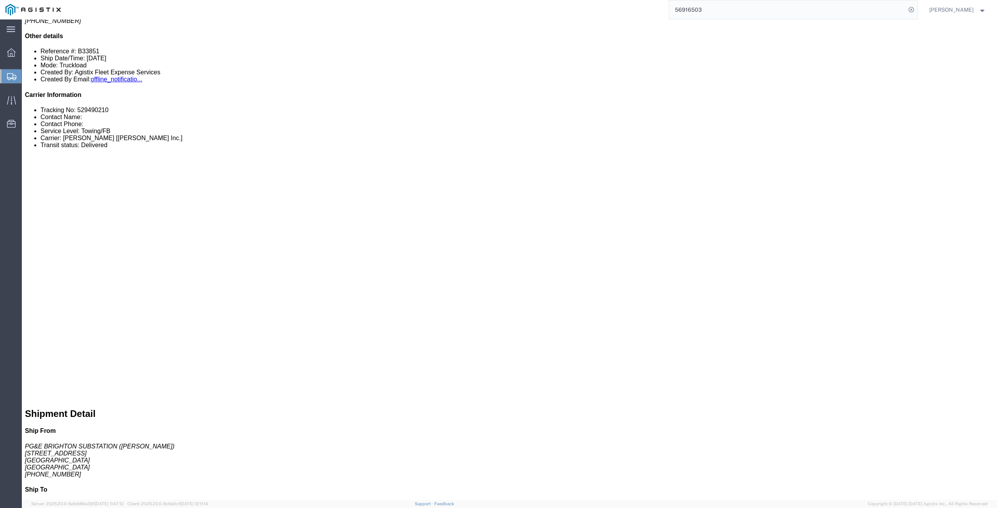
click div "Driver Signature Date"
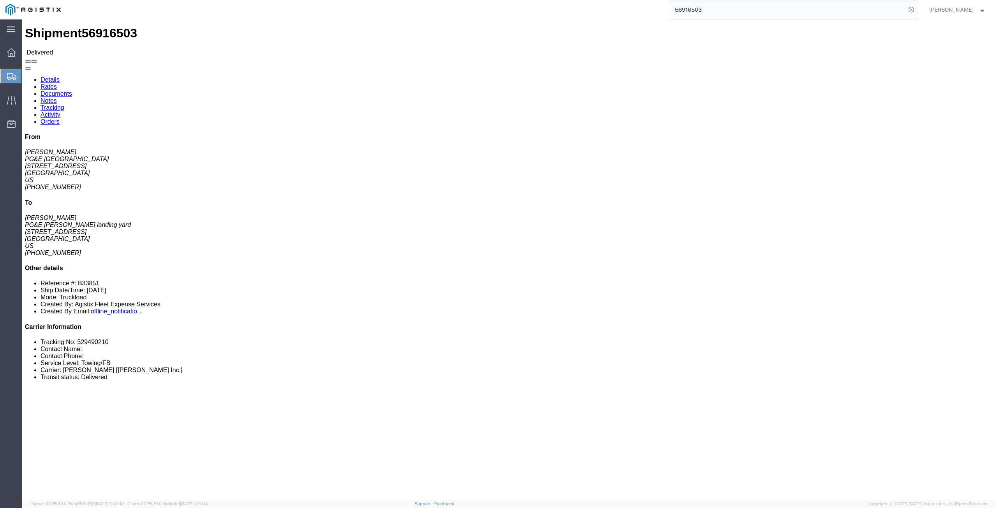
scroll to position [0, 0]
click link "Tracking"
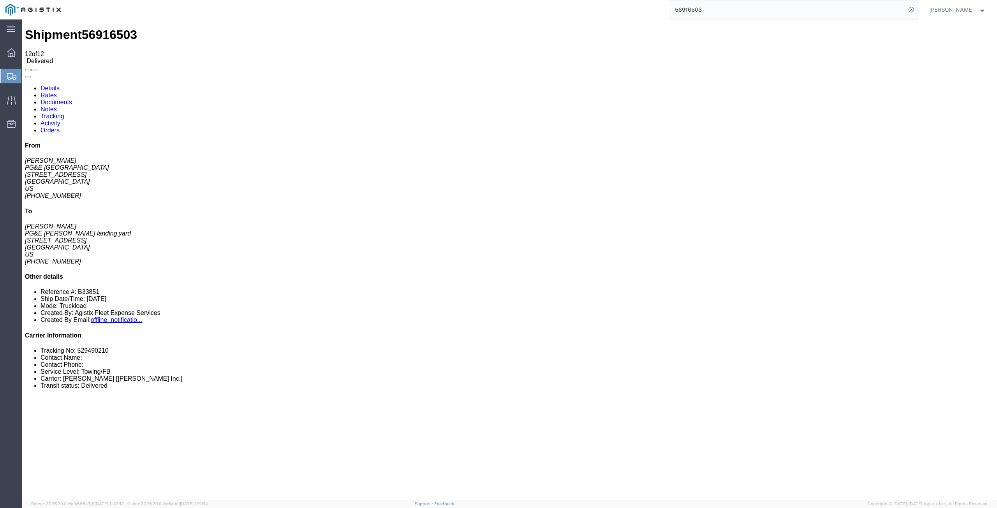
click at [60, 120] on link "Activity" at bounding box center [50, 123] width 20 height 7
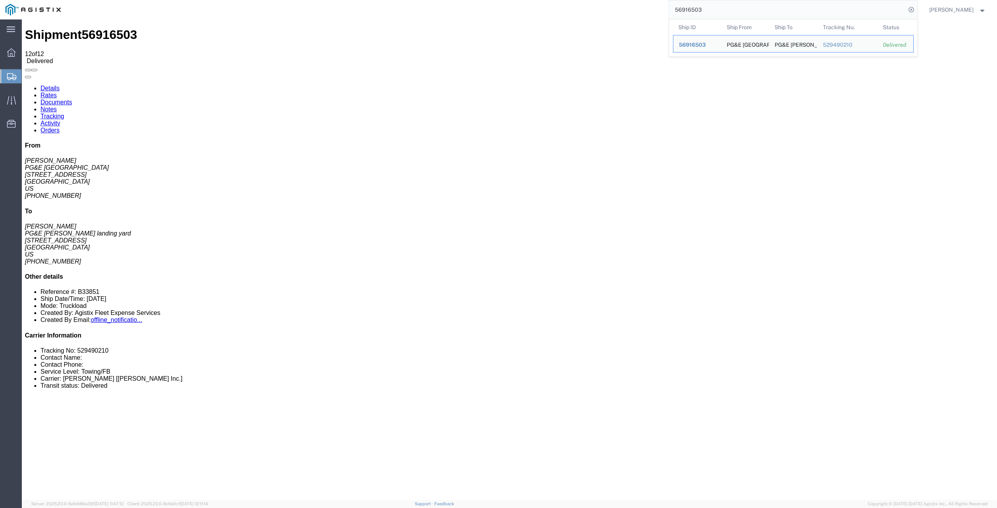
drag, startPoint x: 708, startPoint y: 10, endPoint x: 627, endPoint y: 12, distance: 81.0
click at [630, 12] on div "56916503 Ship ID Ship From Ship To Tracking Nu. Status Ship ID 56916503 Ship Fr…" at bounding box center [491, 9] width 851 height 19
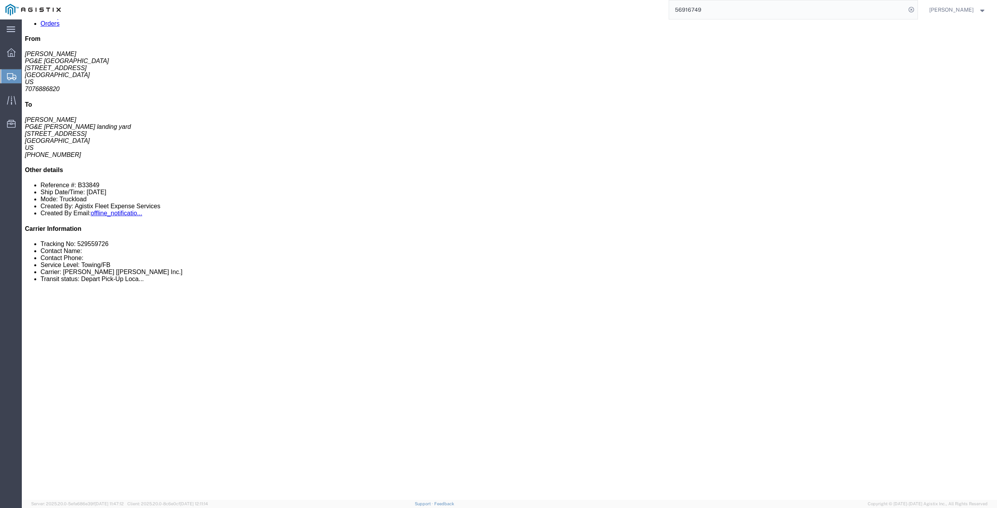
scroll to position [117, 0]
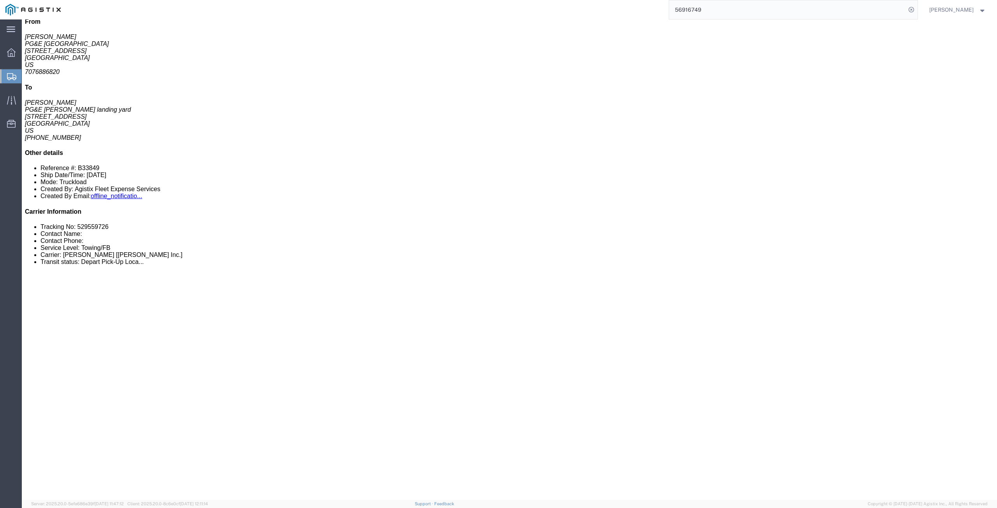
click div "Hazard mitigation"
click div "Potential hazards"
click div "Description of work performed"
click div "Driver Signature Date"
click div "[PERSON_NAME] Submitted By"
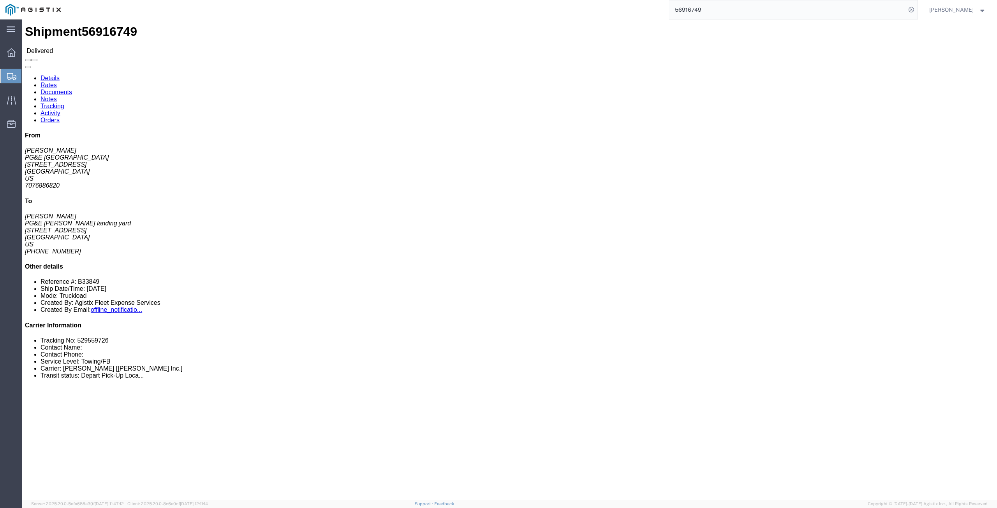
scroll to position [0, 0]
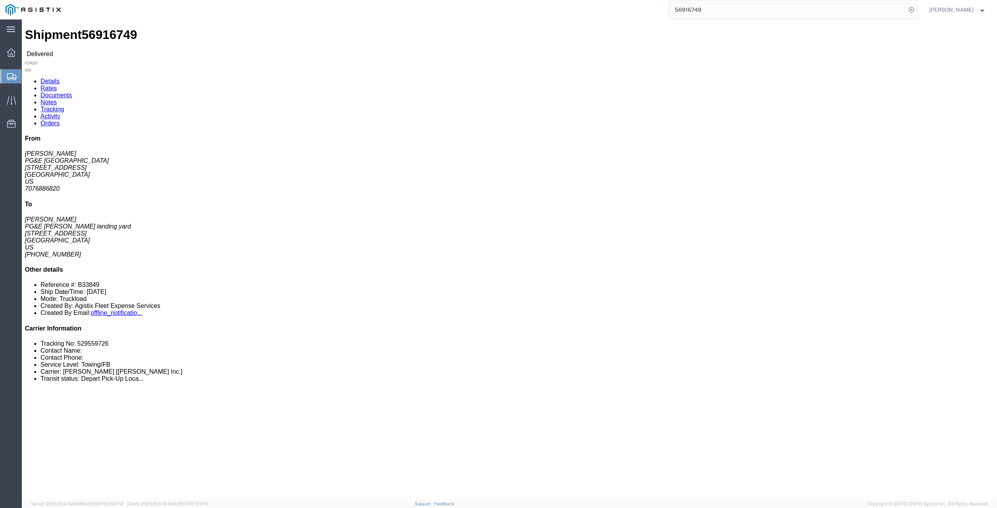
click link "Activity"
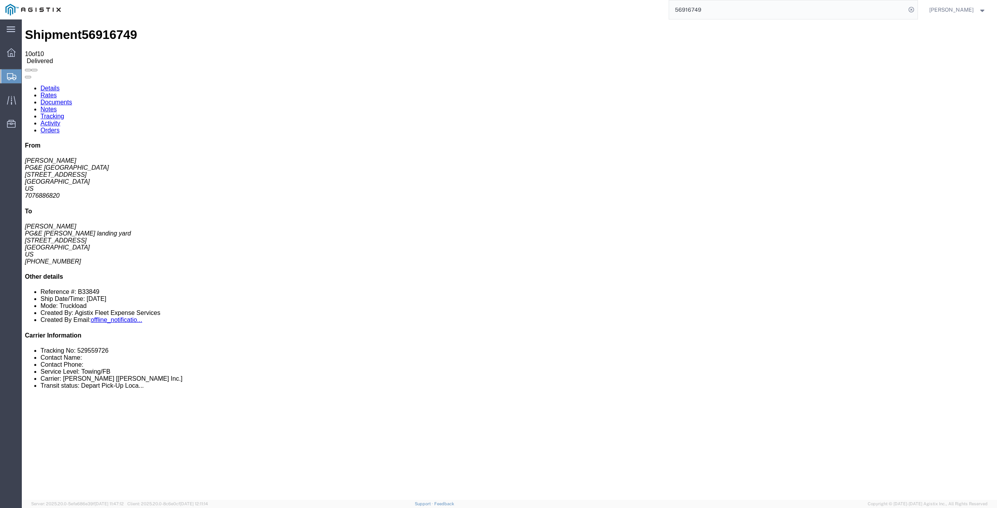
click at [64, 113] on link "Tracking" at bounding box center [52, 116] width 24 height 7
click at [60, 120] on link "Activity" at bounding box center [50, 123] width 20 height 7
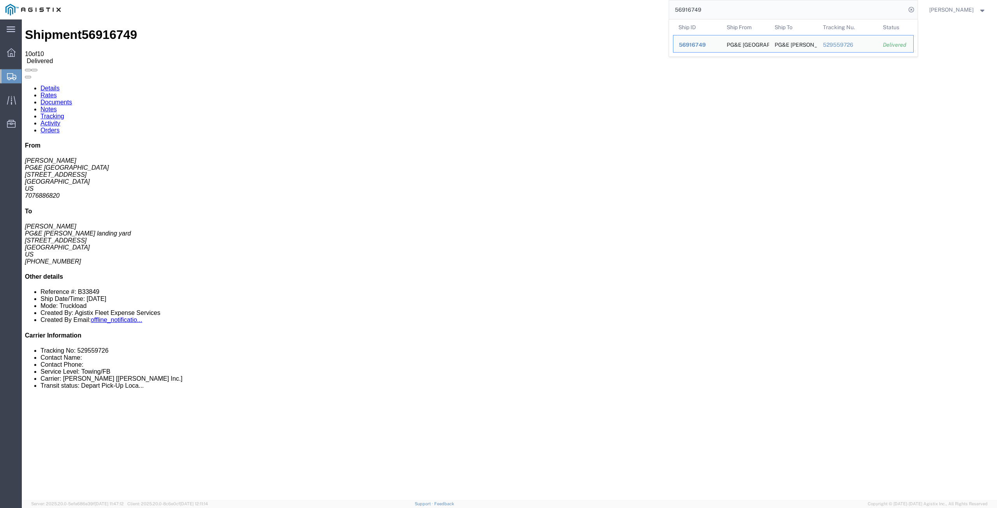
drag, startPoint x: 667, startPoint y: 7, endPoint x: 619, endPoint y: 11, distance: 47.7
click at [620, 11] on div "56916749 Ship ID Ship From Ship To Tracking Nu. Status Ship ID 56916749 Ship Fr…" at bounding box center [491, 9] width 851 height 19
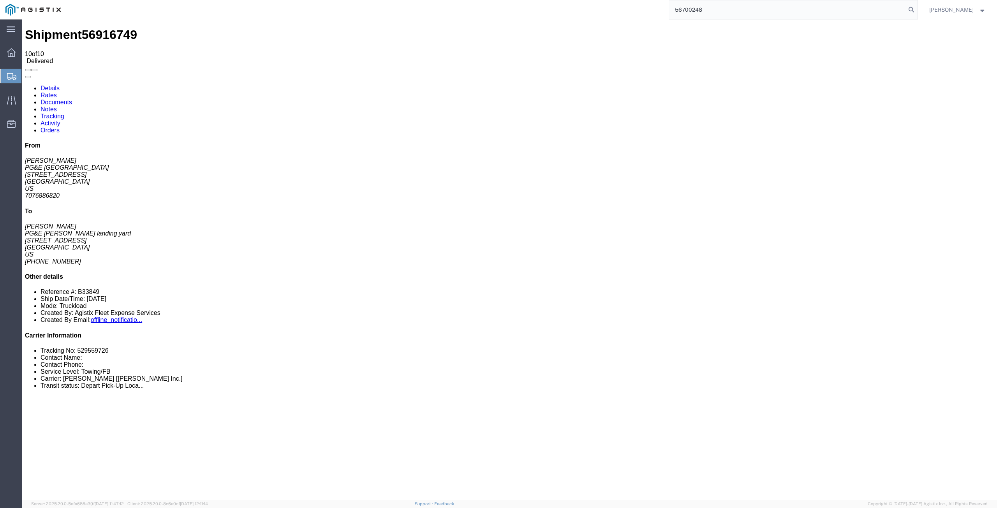
type input "56700248"
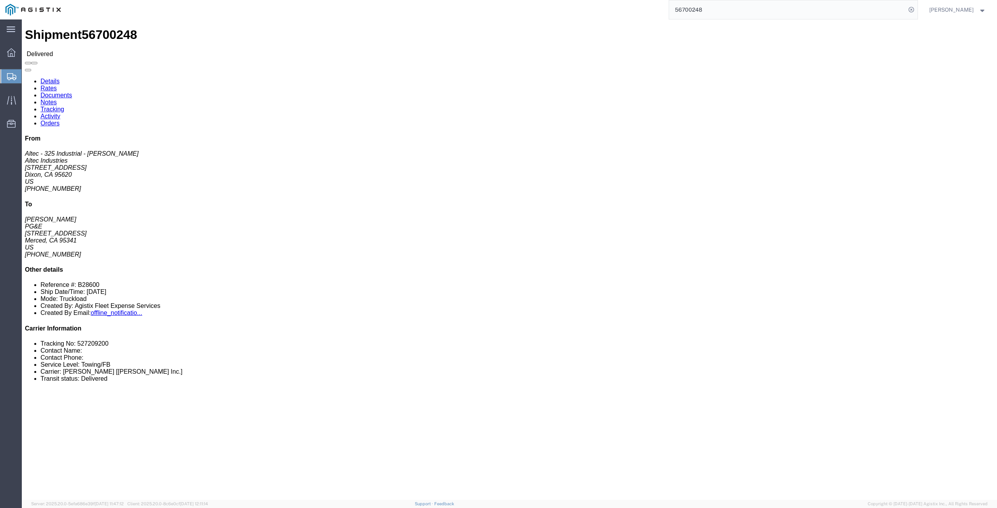
click link "Tracking"
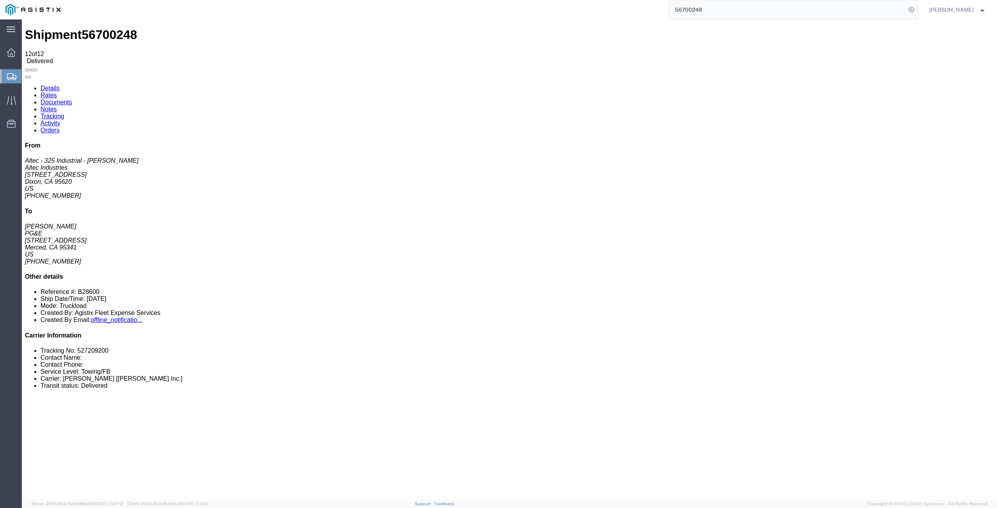
click at [60, 120] on link "Activity" at bounding box center [50, 123] width 20 height 7
